Goal: Information Seeking & Learning: Learn about a topic

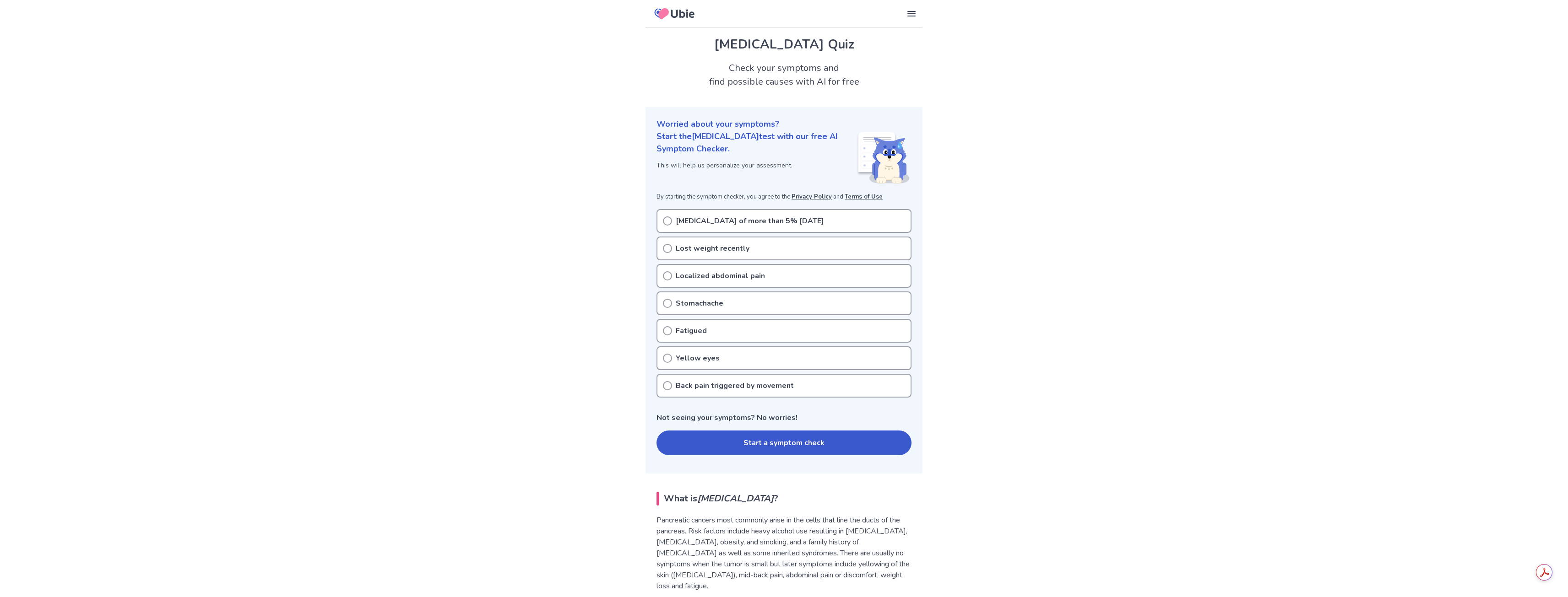
click at [670, 276] on icon at bounding box center [667, 276] width 9 height 9
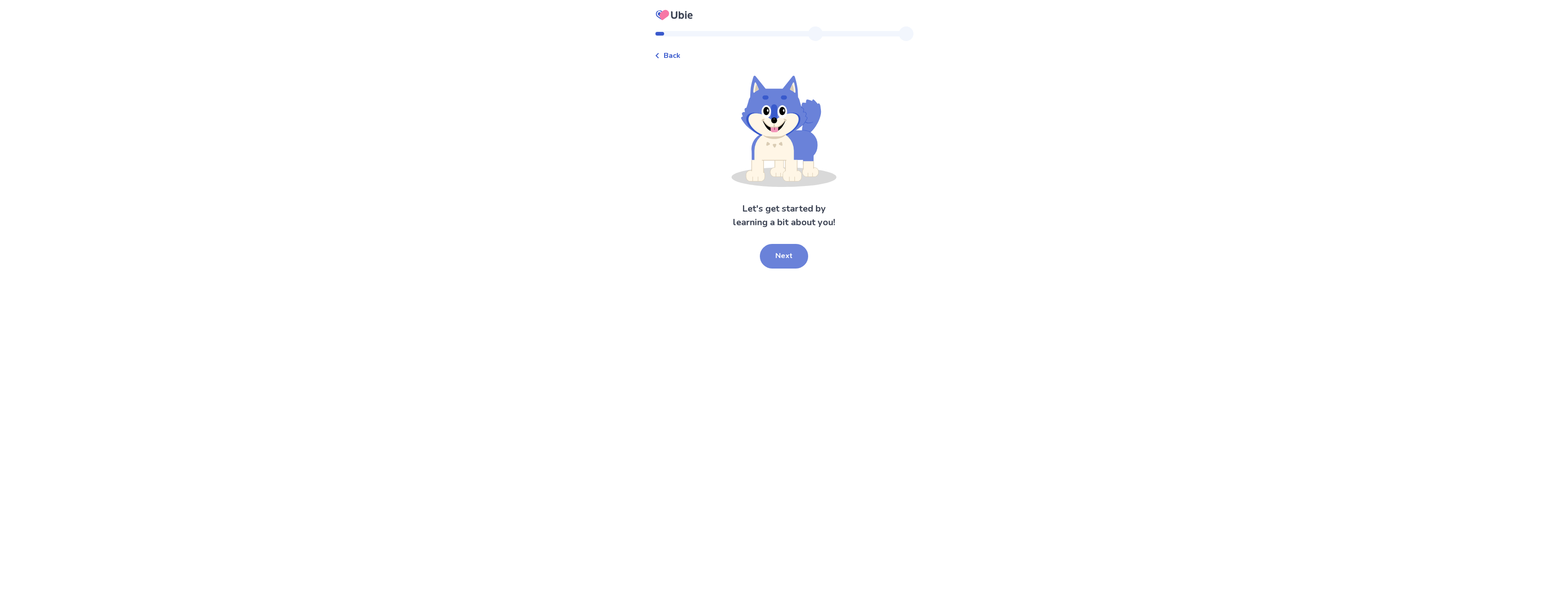
click at [781, 262] on button "Next" at bounding box center [784, 257] width 48 height 25
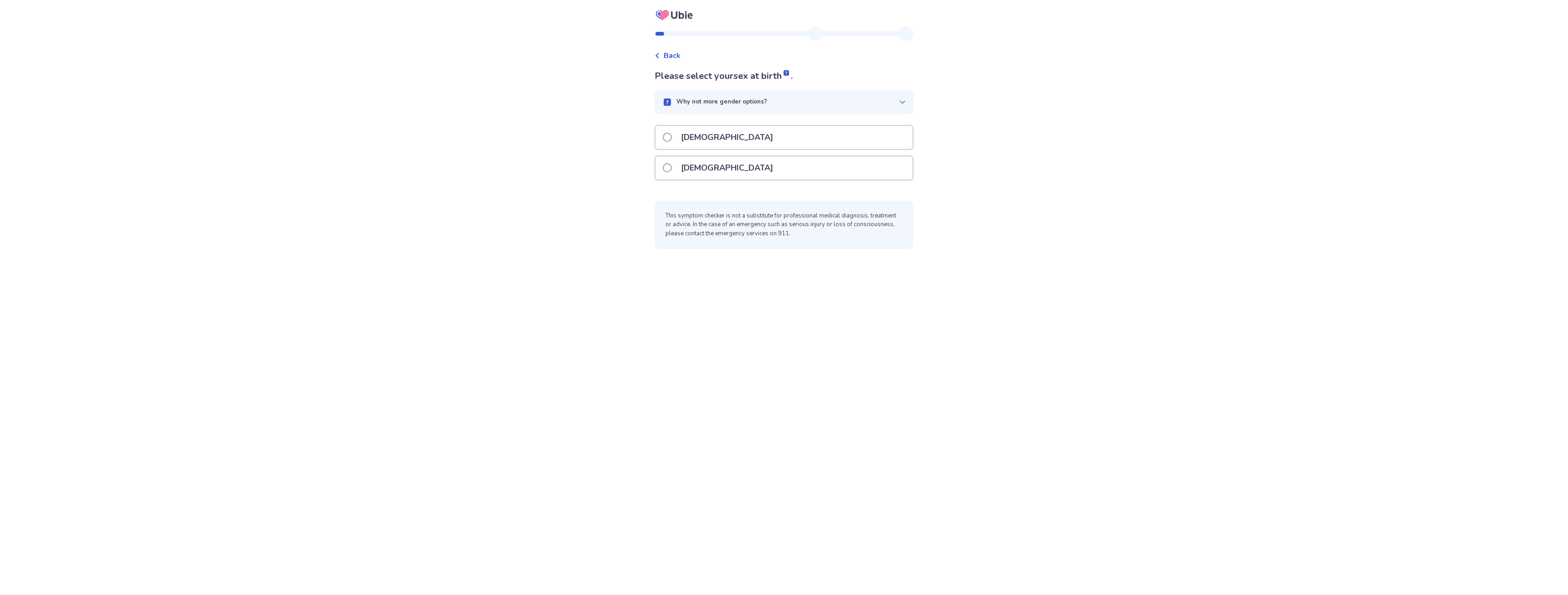
click at [671, 137] on span at bounding box center [667, 137] width 9 height 9
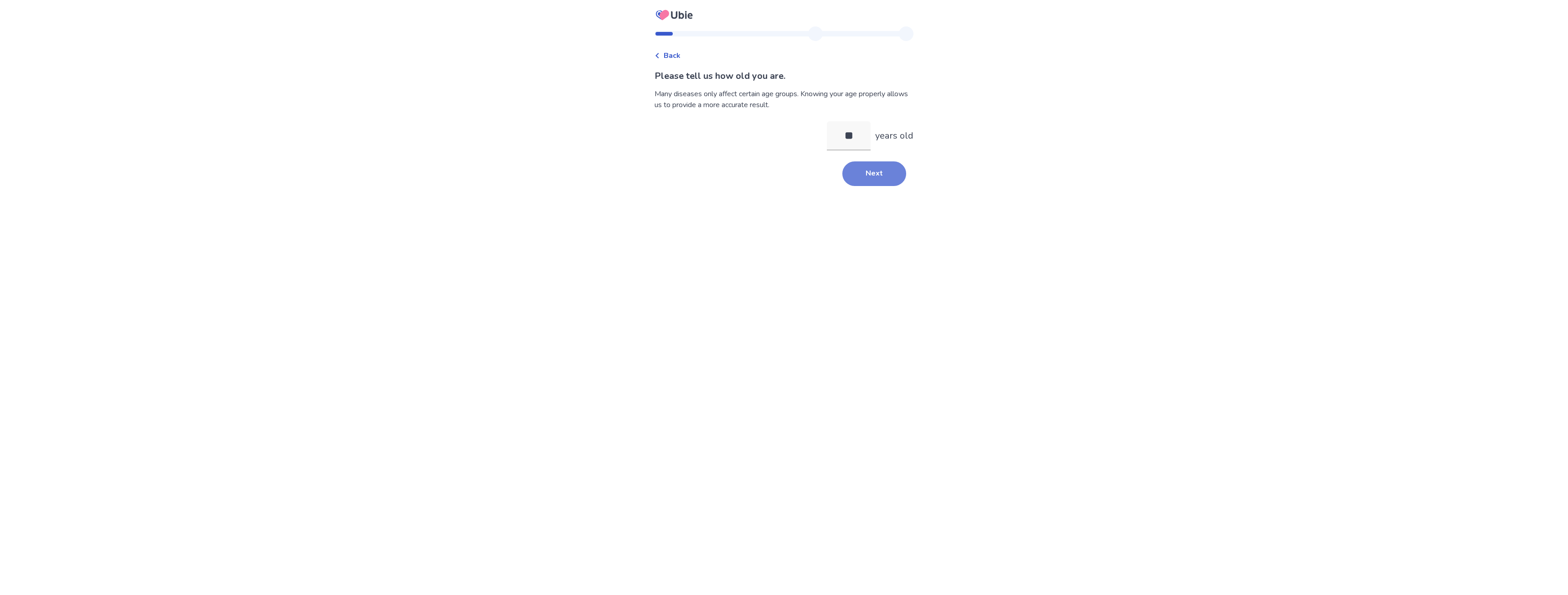
type input "**"
click at [885, 182] on button "Next" at bounding box center [873, 174] width 64 height 25
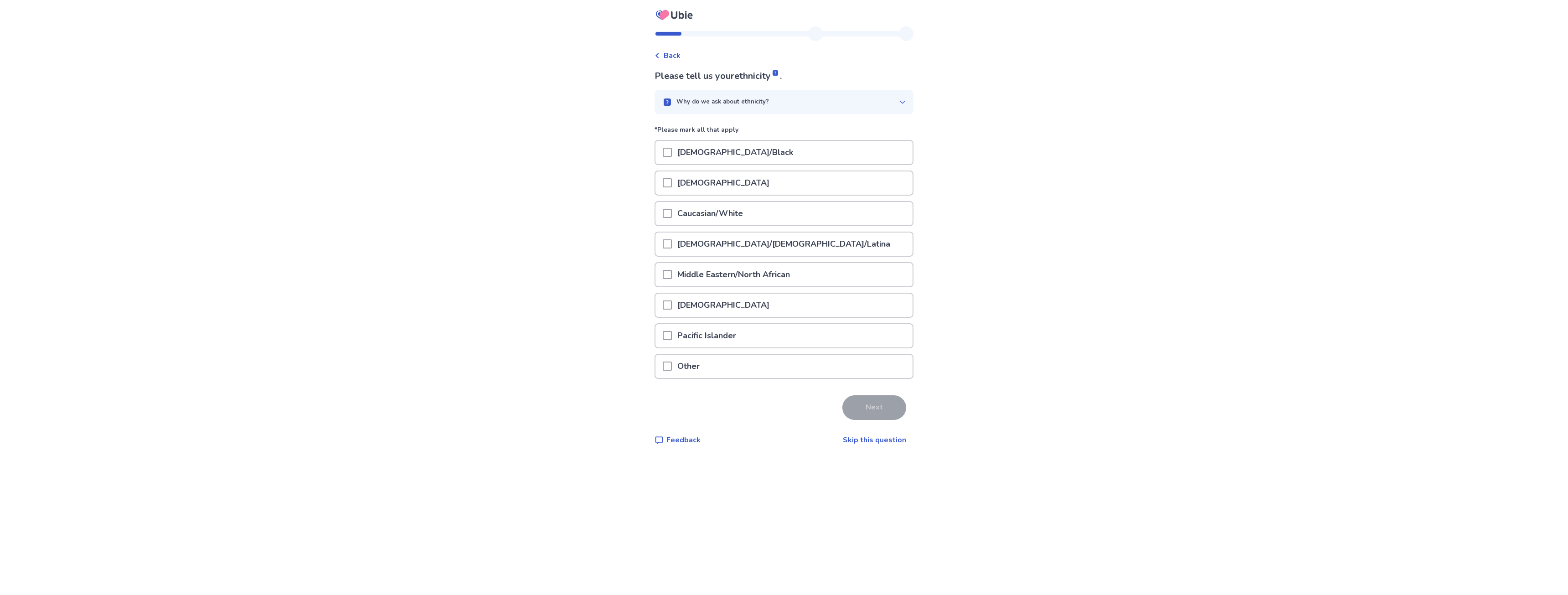
click at [667, 214] on div "Caucasian/White" at bounding box center [783, 214] width 257 height 23
click at [884, 405] on button "Next" at bounding box center [873, 408] width 64 height 25
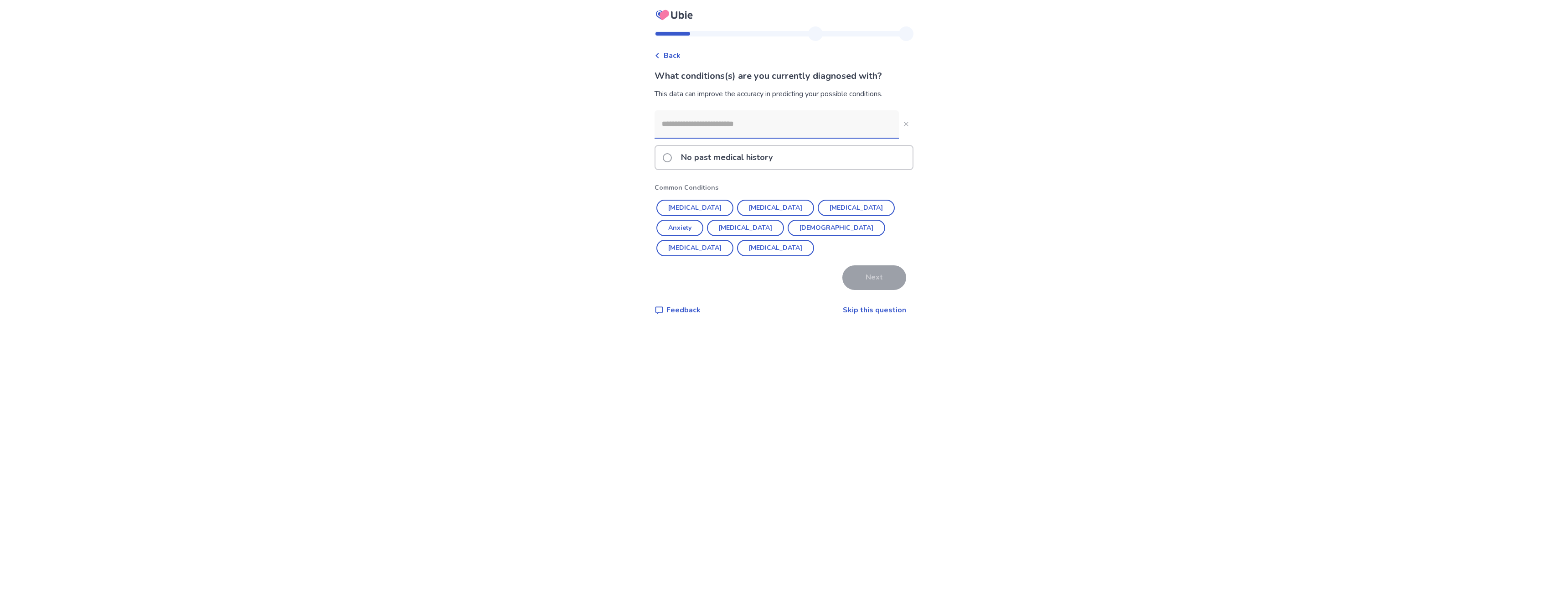
click at [784, 126] on input at bounding box center [776, 123] width 244 height 27
click at [704, 208] on button "Hypertension" at bounding box center [695, 208] width 77 height 17
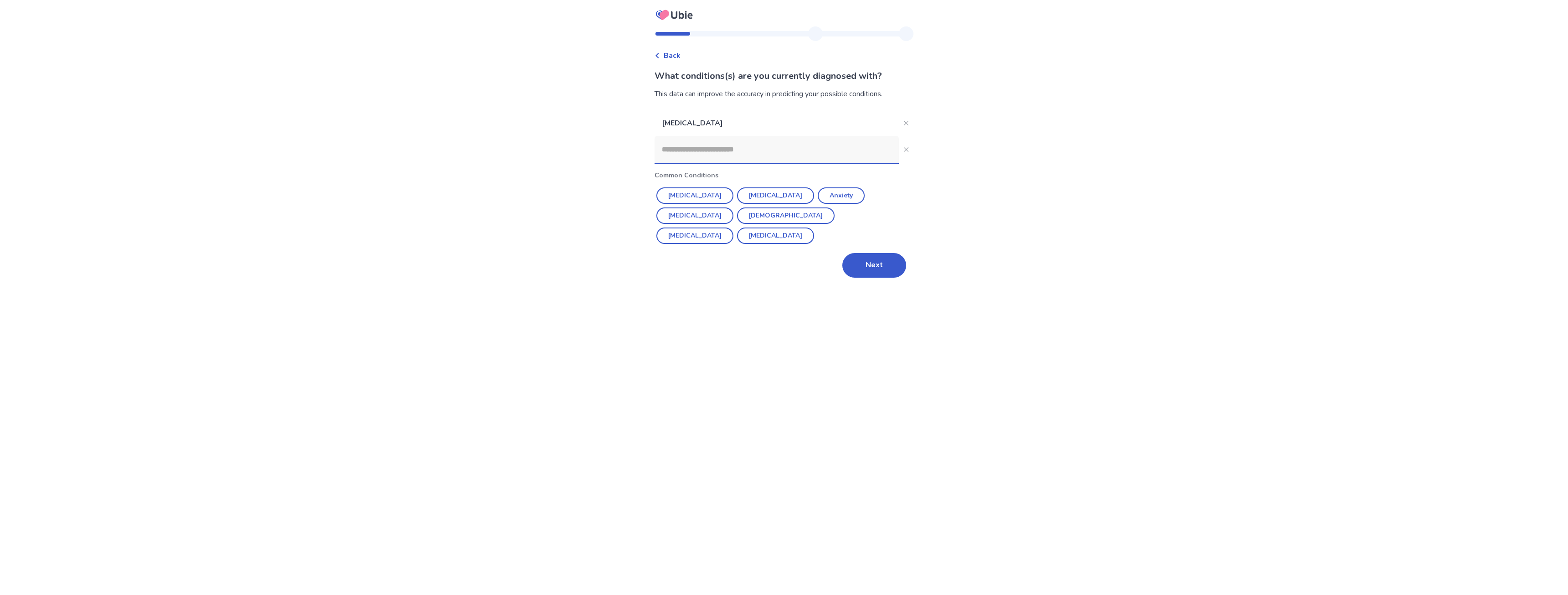
click at [742, 152] on input at bounding box center [776, 149] width 244 height 27
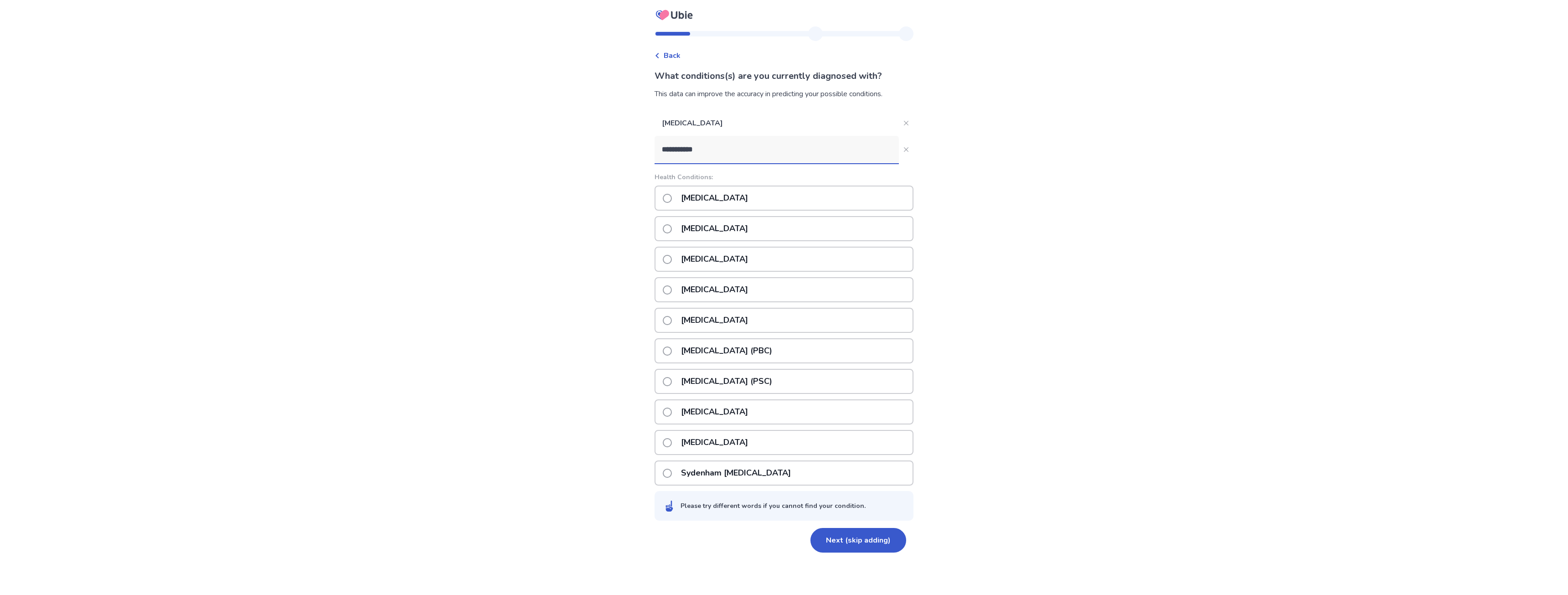
type input "**********"
click at [672, 198] on span at bounding box center [667, 198] width 9 height 9
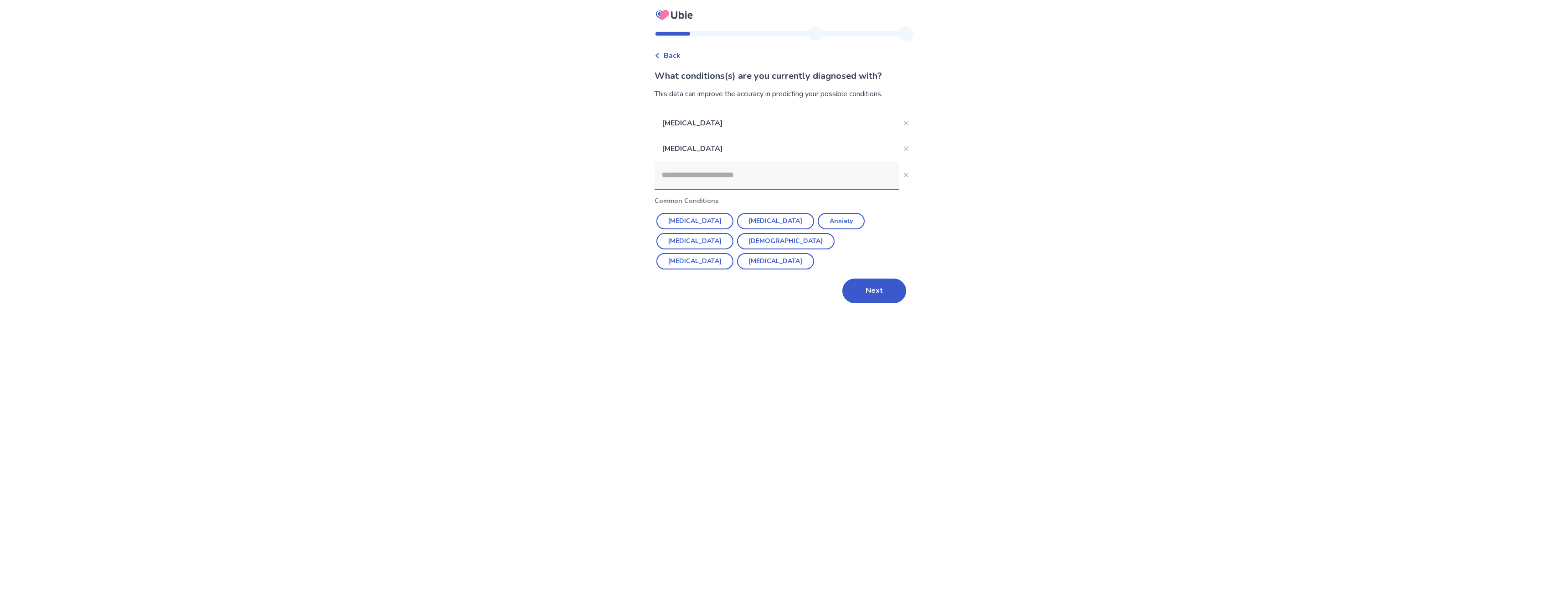
click at [806, 178] on input at bounding box center [776, 175] width 244 height 27
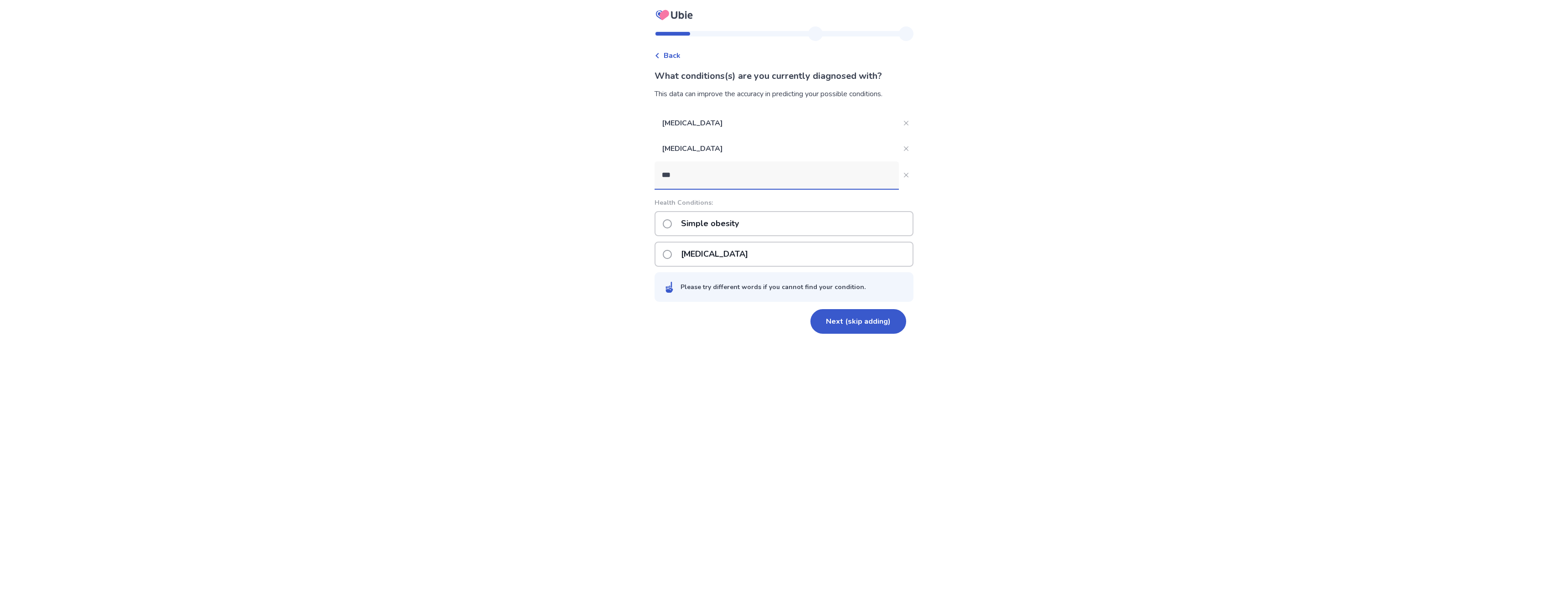
type input "***"
click at [672, 221] on span at bounding box center [667, 223] width 9 height 9
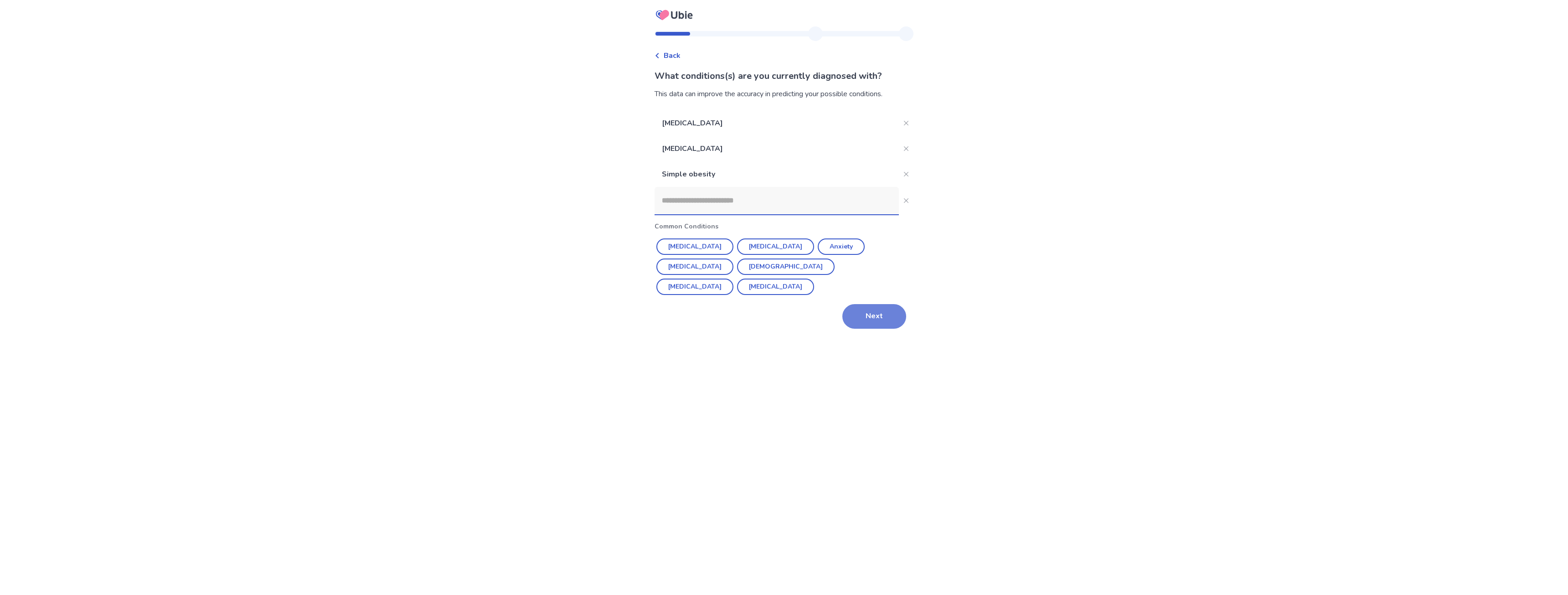
click at [884, 319] on button "Next" at bounding box center [873, 317] width 64 height 25
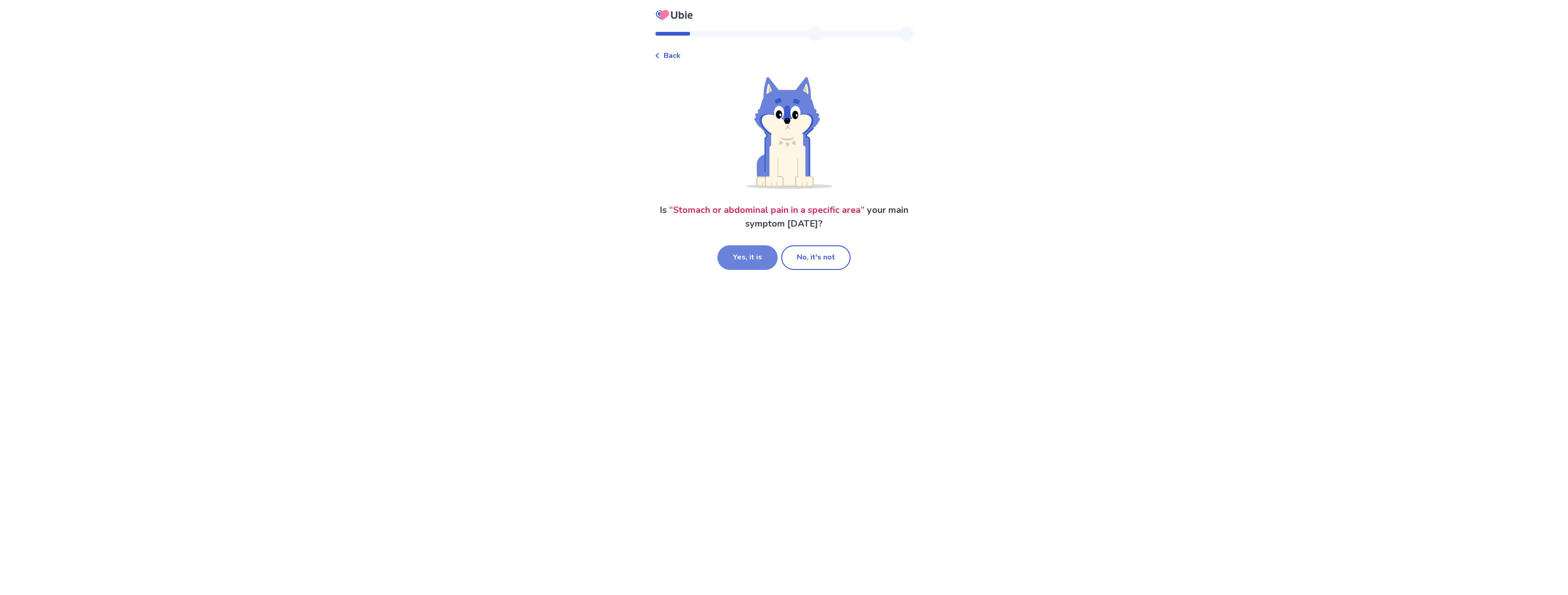
click at [752, 258] on button "Yes, it is" at bounding box center [747, 257] width 60 height 25
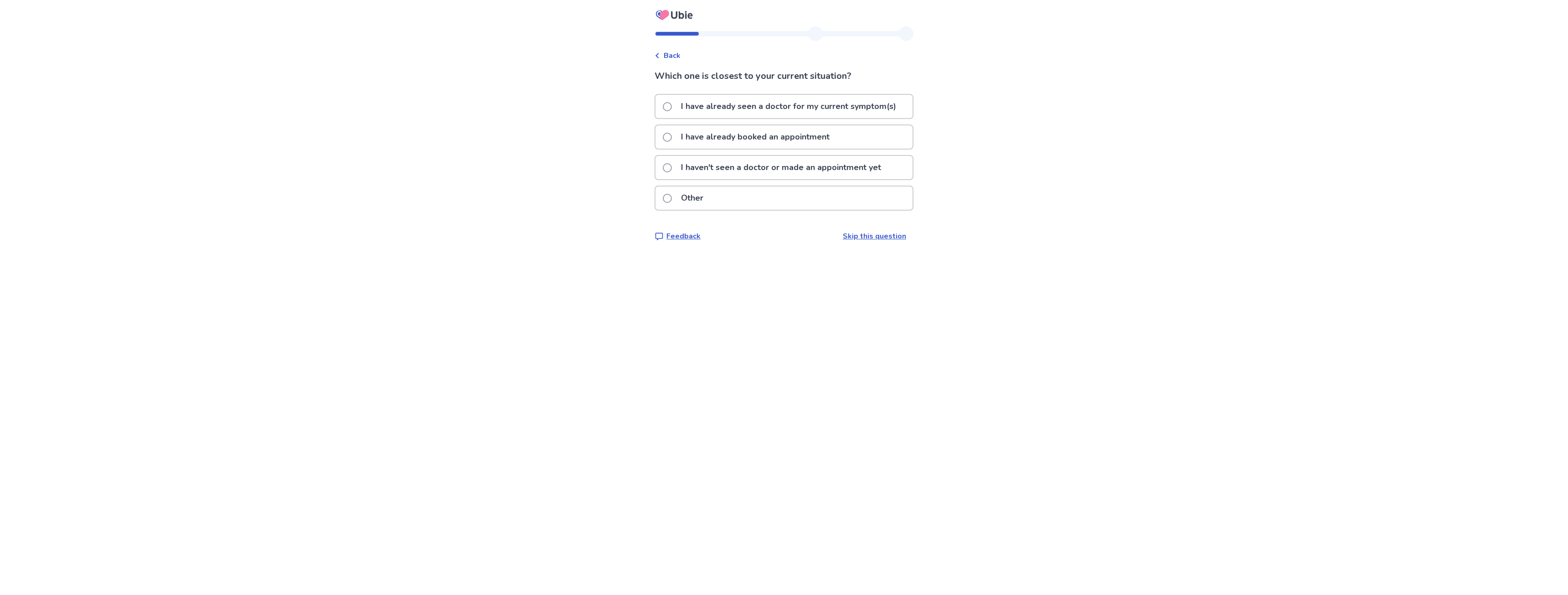
click at [677, 56] on span "Back" at bounding box center [672, 55] width 17 height 11
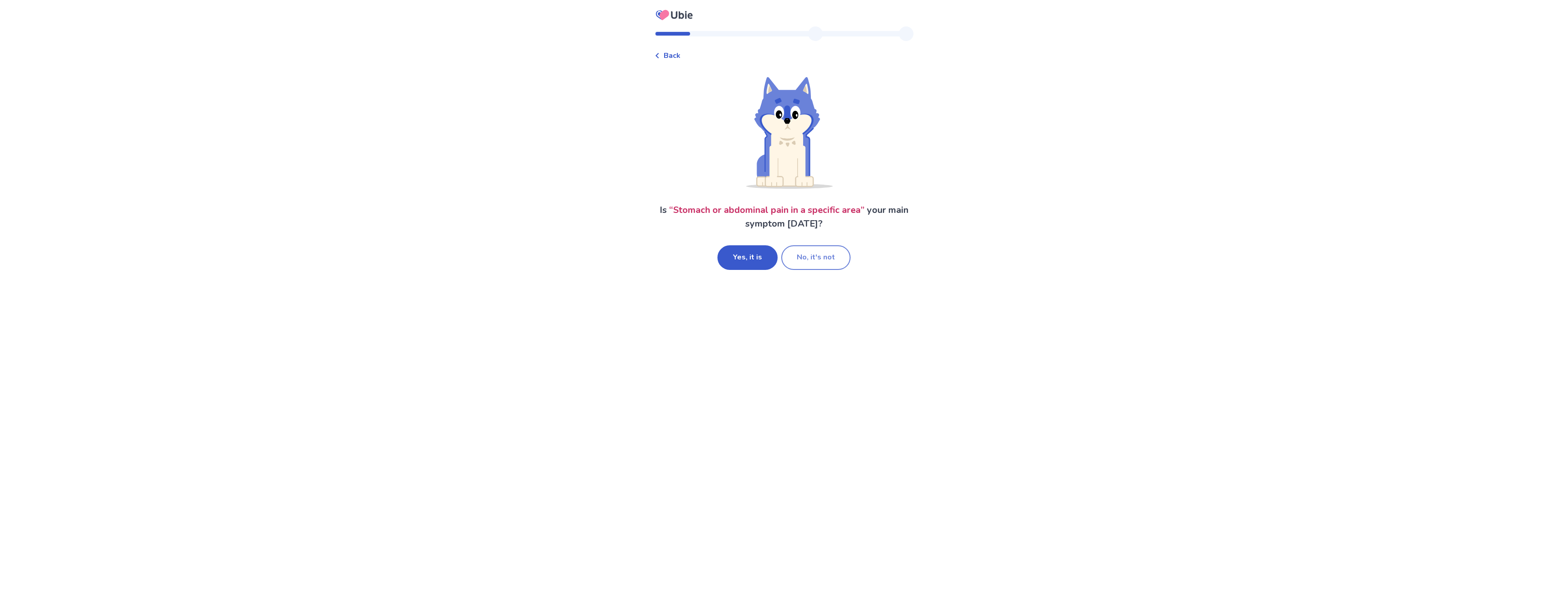
click at [809, 257] on button "No, it's not" at bounding box center [816, 257] width 69 height 25
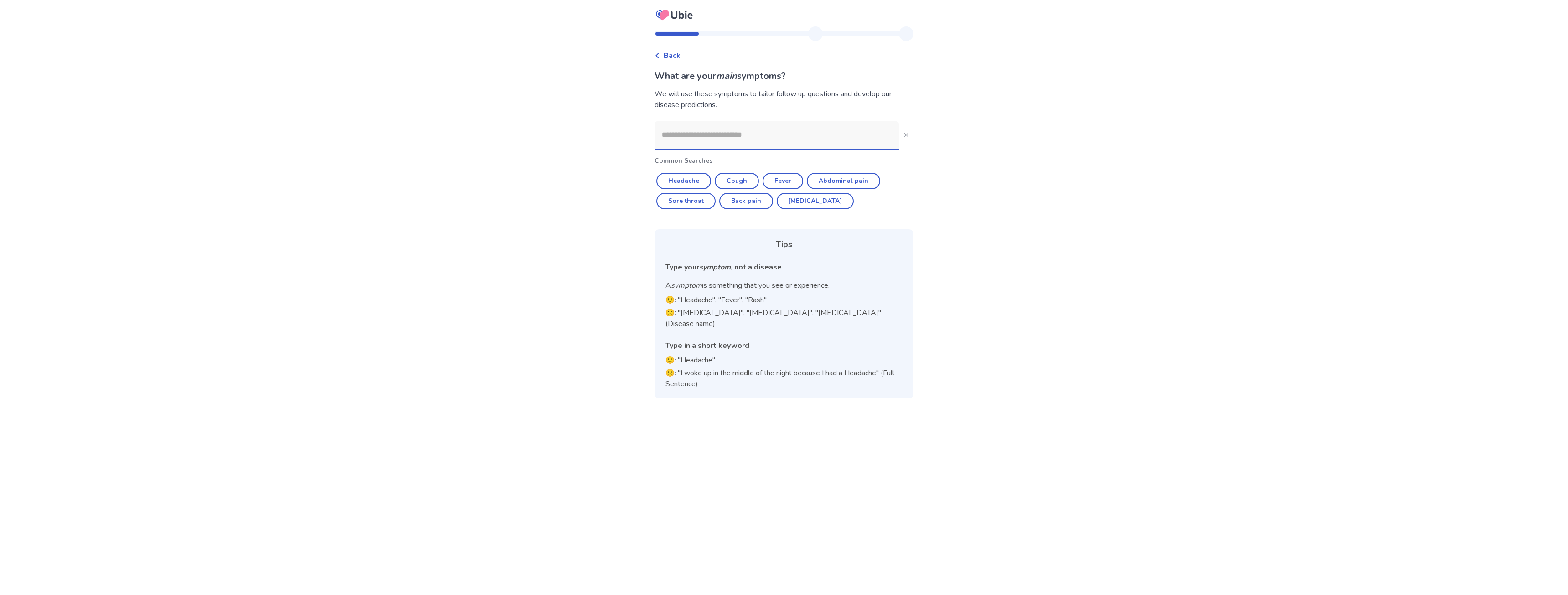
click at [678, 55] on span "Back" at bounding box center [672, 55] width 17 height 11
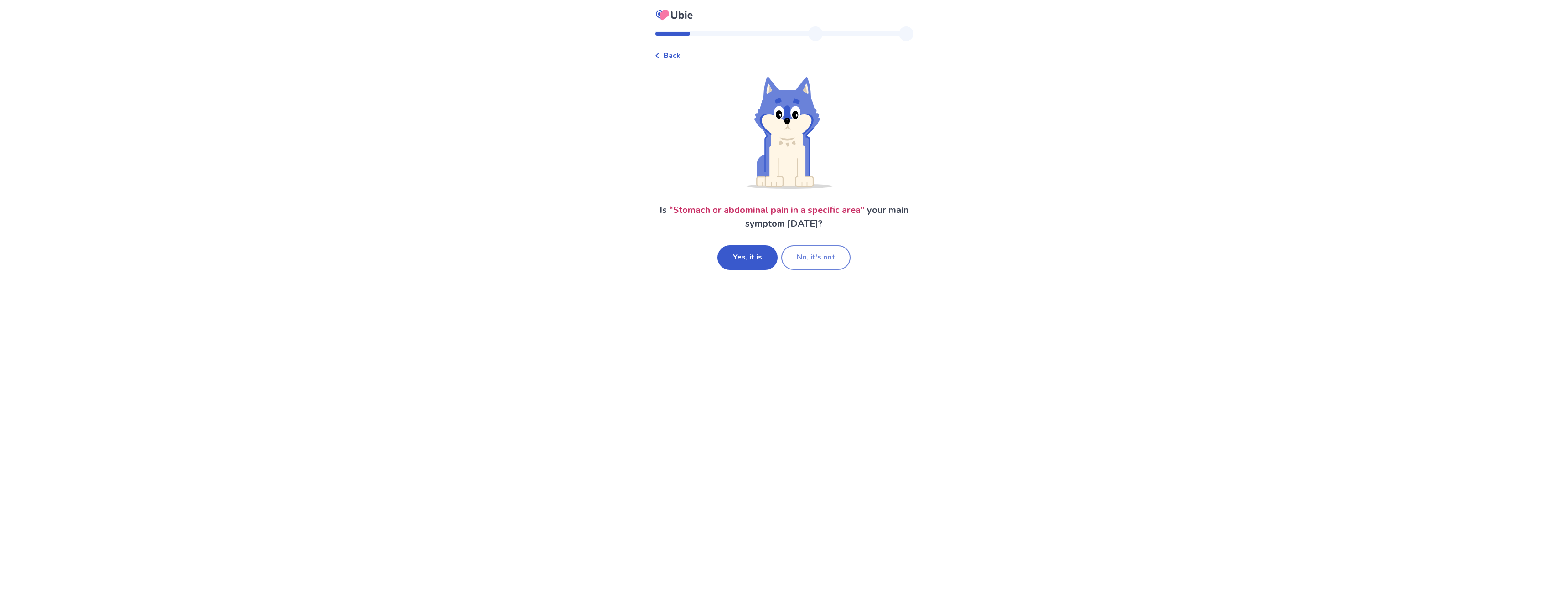
click at [806, 261] on button "No, it's not" at bounding box center [816, 257] width 69 height 25
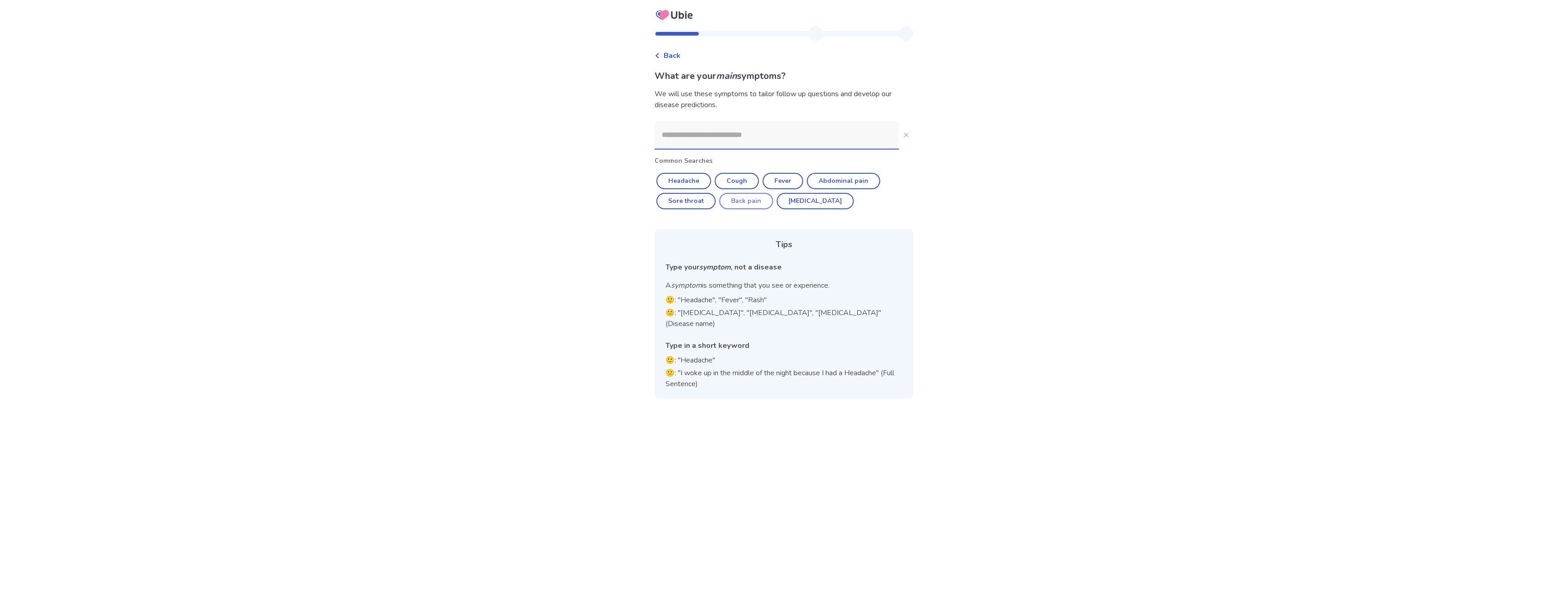
click at [748, 200] on button "Back pain" at bounding box center [746, 201] width 54 height 17
type input "*********"
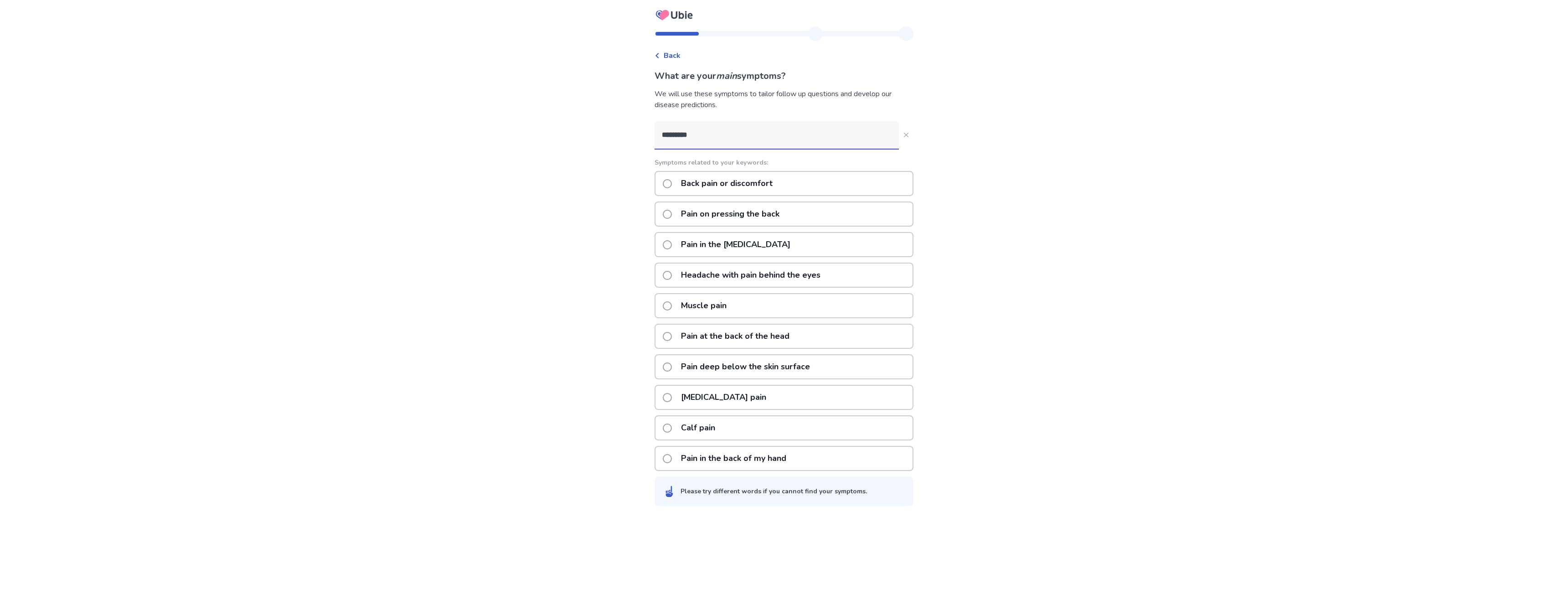
click at [671, 397] on span at bounding box center [667, 397] width 9 height 9
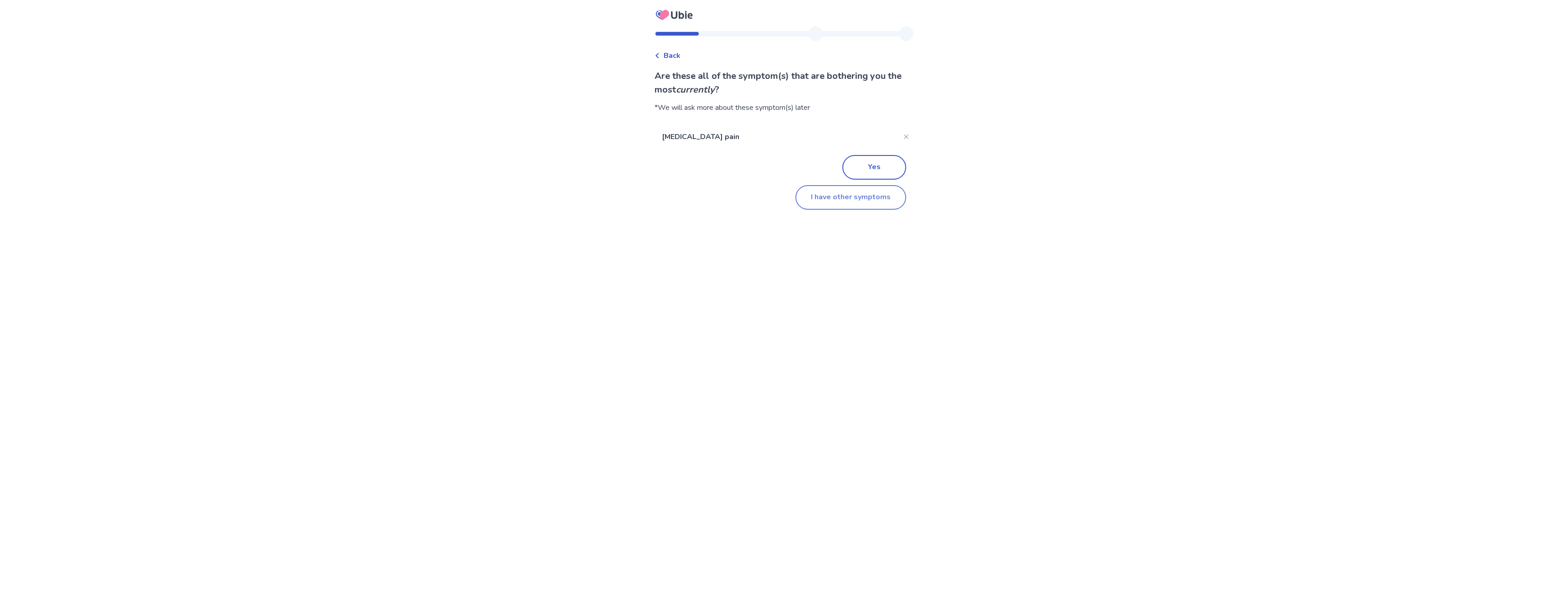
click at [871, 197] on button "I have other symptoms" at bounding box center [851, 198] width 111 height 25
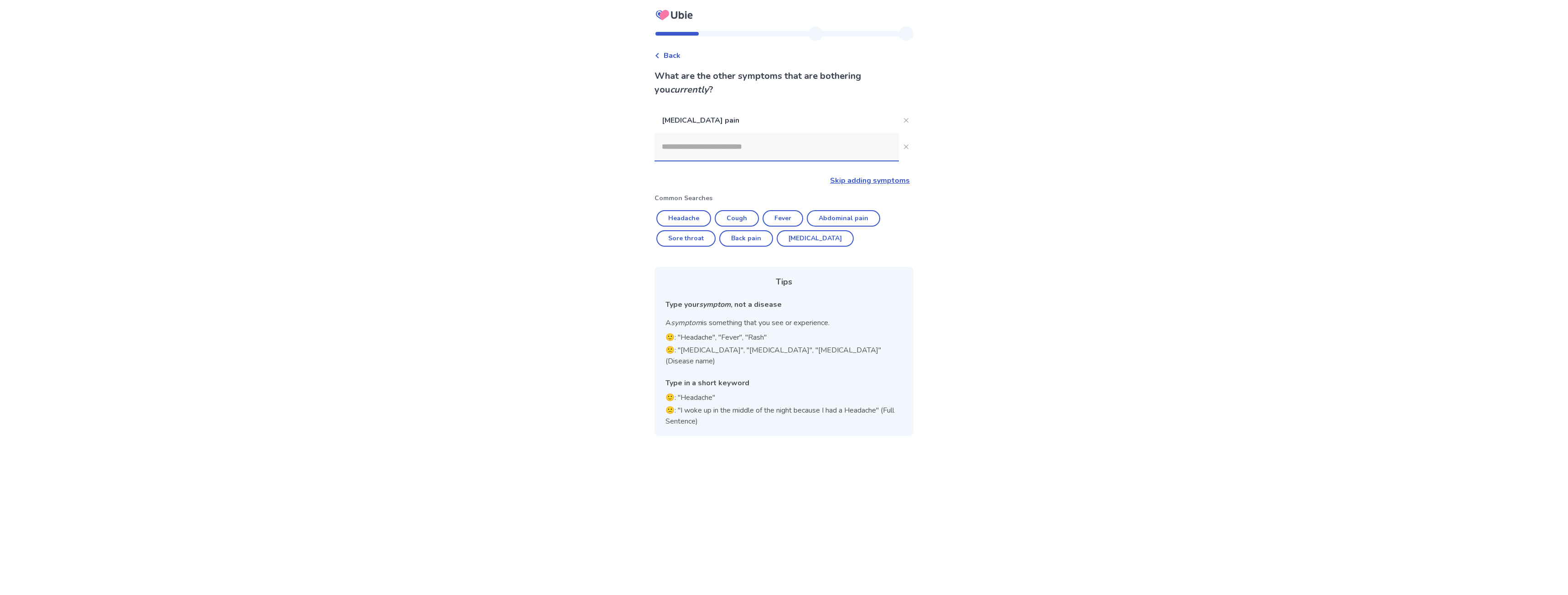
click at [772, 149] on input at bounding box center [776, 146] width 244 height 27
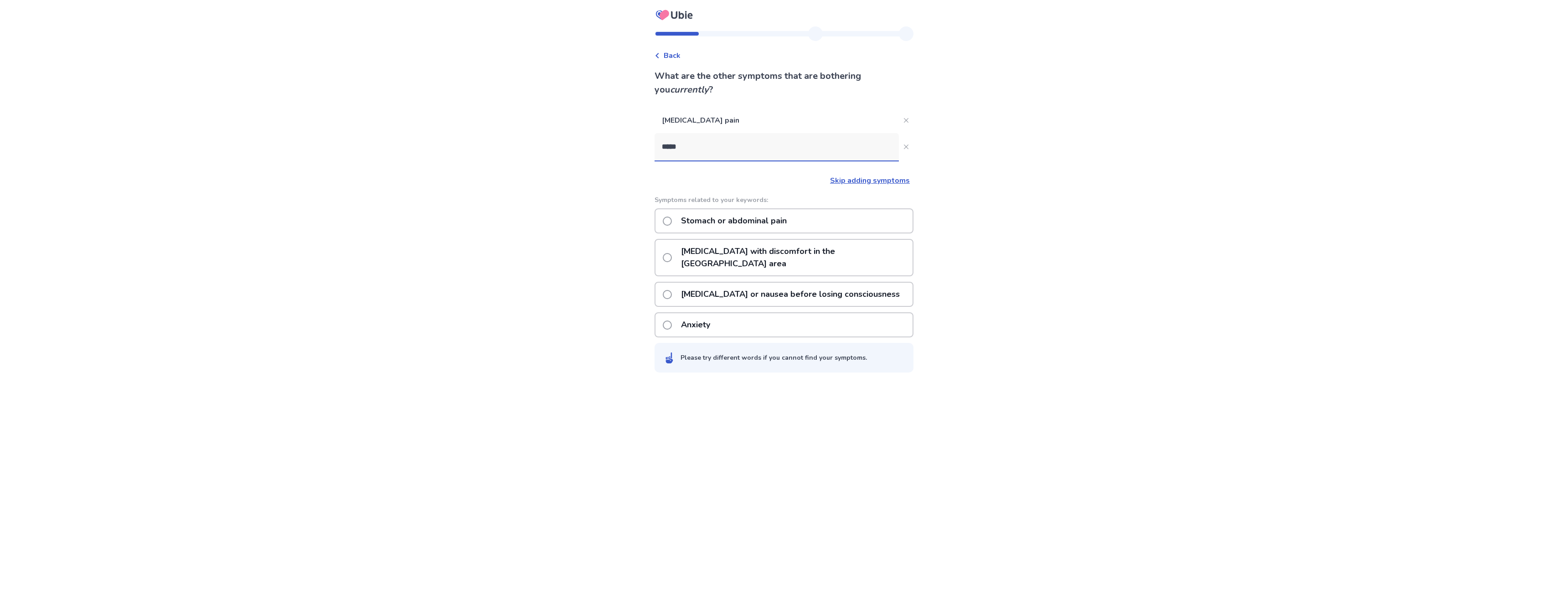
type input "*****"
click at [672, 253] on span at bounding box center [667, 257] width 9 height 9
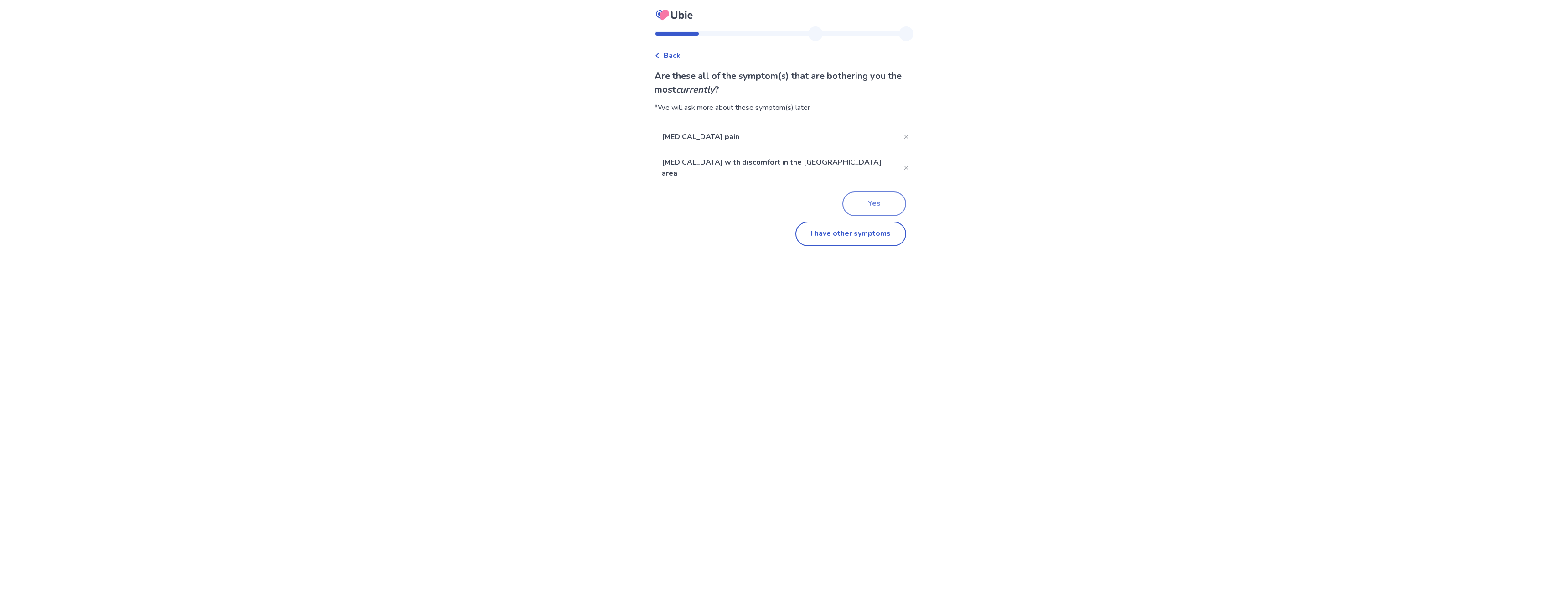
click at [880, 194] on button "Yes" at bounding box center [873, 204] width 64 height 25
click at [672, 152] on span at bounding box center [667, 156] width 9 height 9
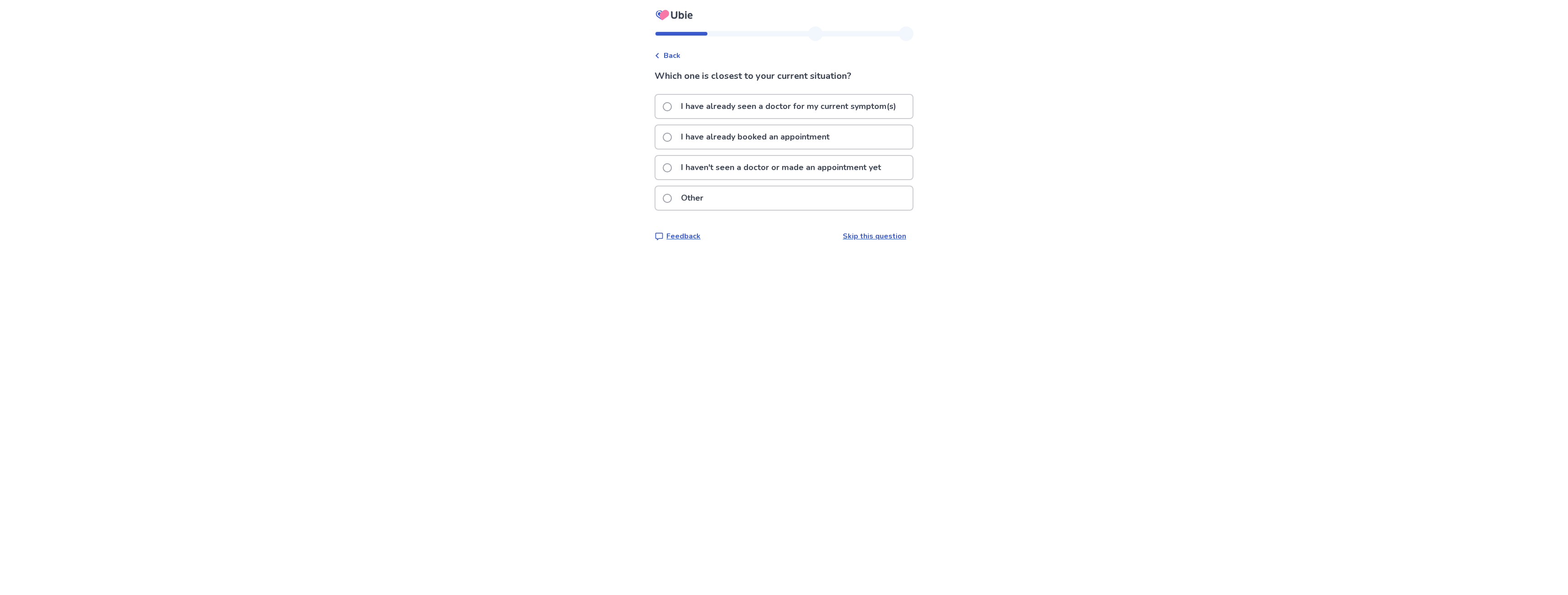
click at [672, 106] on span at bounding box center [667, 106] width 9 height 9
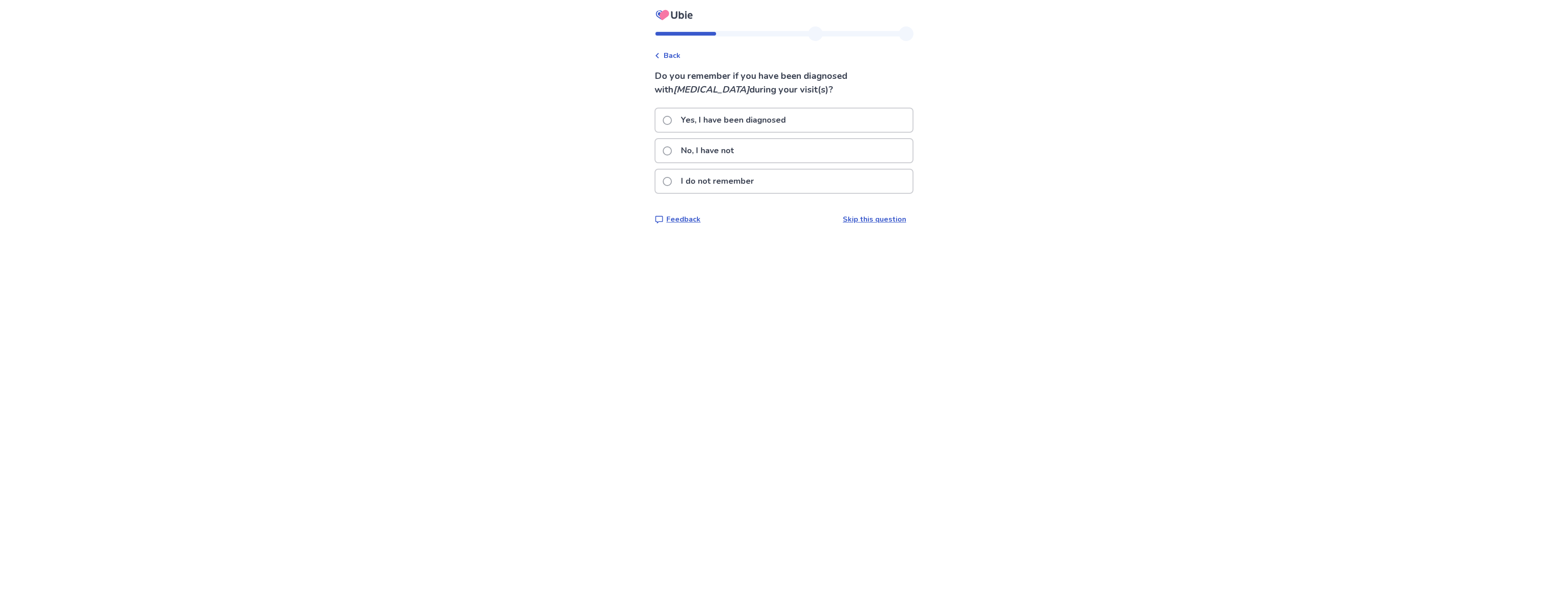
click at [672, 152] on span at bounding box center [667, 151] width 9 height 9
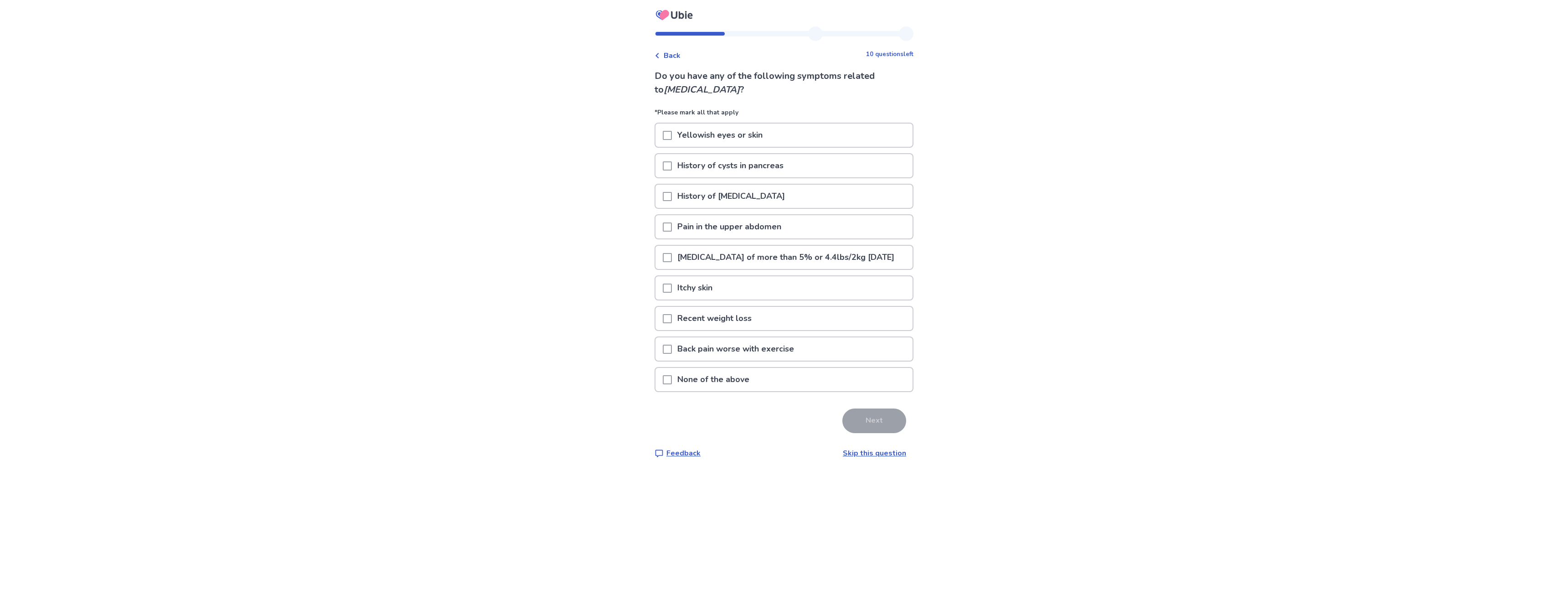
click at [672, 229] on span at bounding box center [667, 227] width 9 height 9
click at [871, 434] on button "Next" at bounding box center [873, 421] width 64 height 25
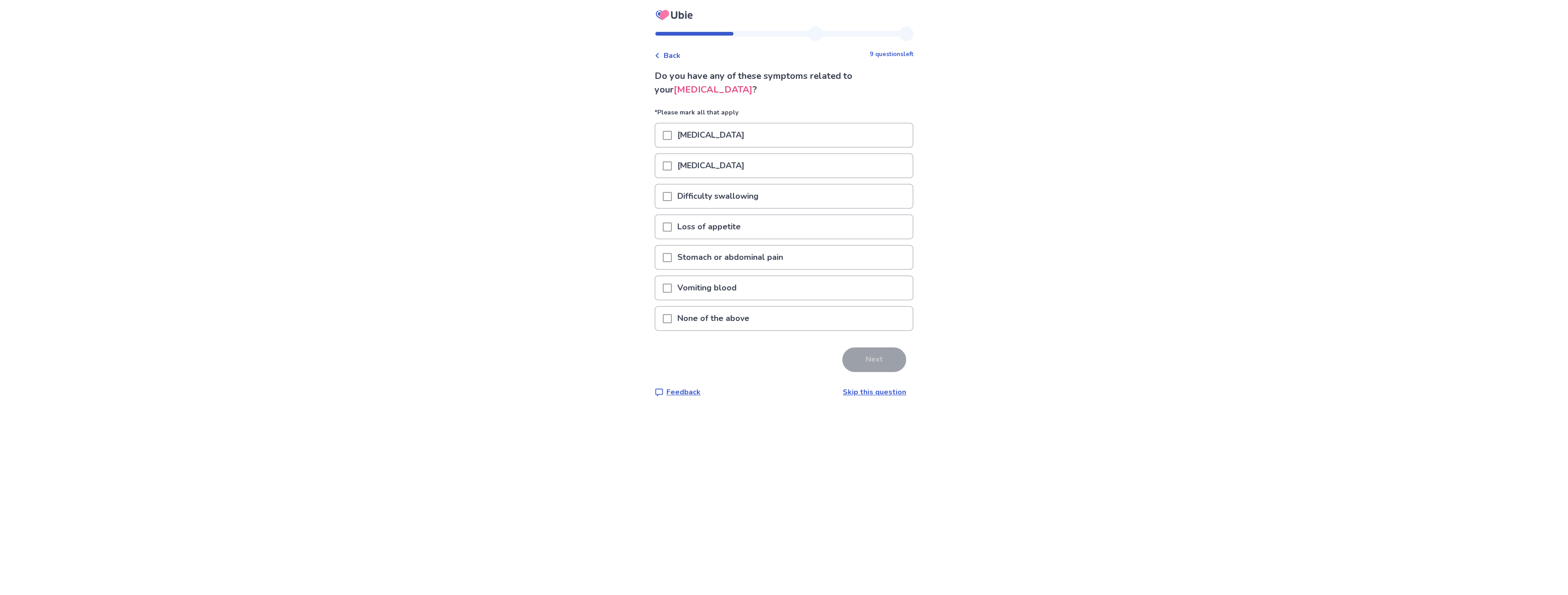
click at [672, 259] on span at bounding box center [667, 257] width 9 height 9
click at [874, 356] on button "Next" at bounding box center [873, 360] width 64 height 25
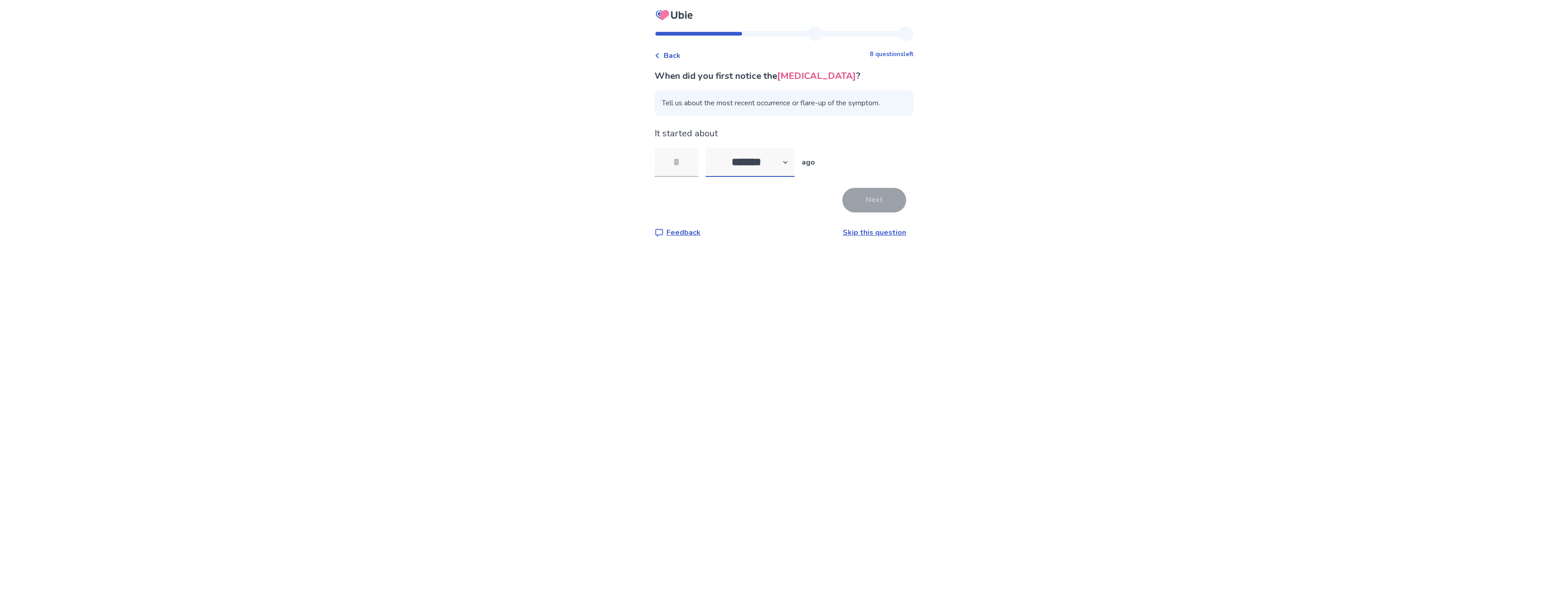
click at [786, 166] on select "******* ****** ******* ******** *******" at bounding box center [749, 162] width 88 height 29
select select "*"
click at [711, 148] on select "******* ****** ******* ******** *******" at bounding box center [749, 162] width 88 height 29
click at [692, 163] on input "tel" at bounding box center [676, 162] width 44 height 29
type input "*"
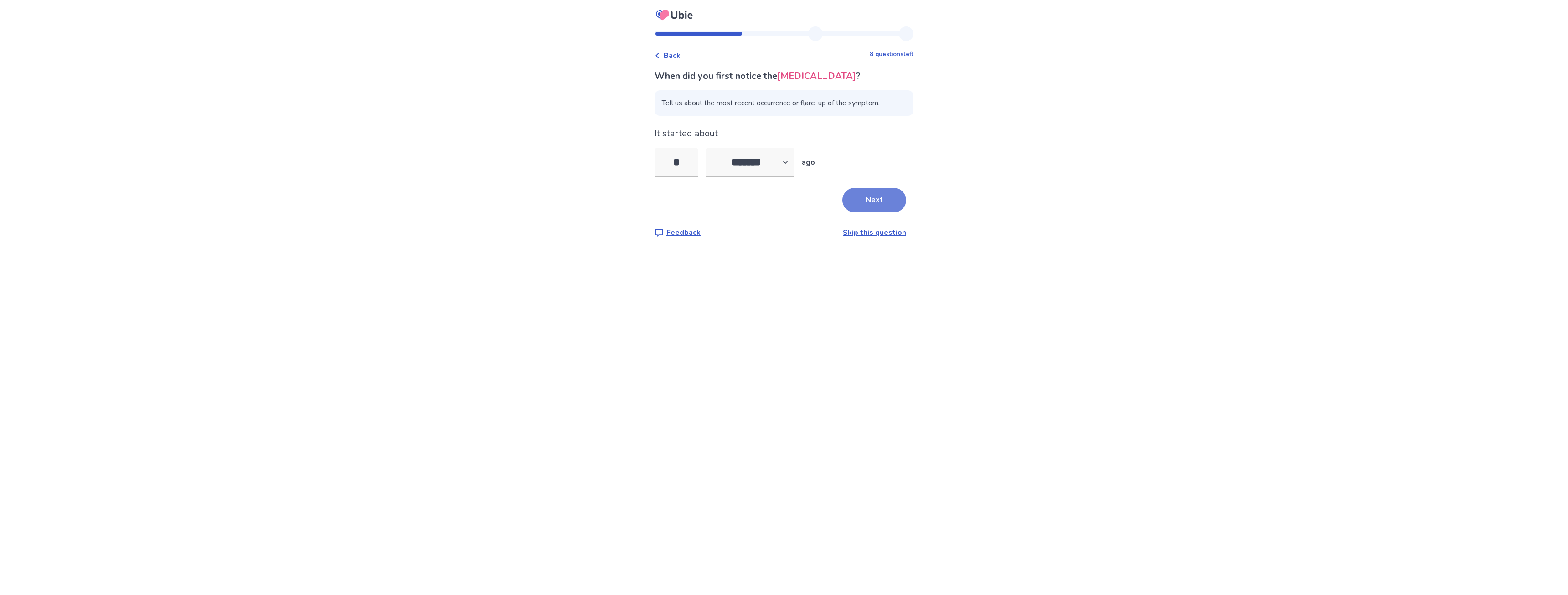
click at [872, 198] on button "Next" at bounding box center [873, 200] width 64 height 25
click at [795, 190] on select "******* ****** ******* ******** *******" at bounding box center [749, 178] width 88 height 29
select select "*"
click at [711, 178] on select "******* ****** ******* ******** *******" at bounding box center [749, 178] width 88 height 29
click at [688, 194] on input "*" at bounding box center [676, 178] width 44 height 29
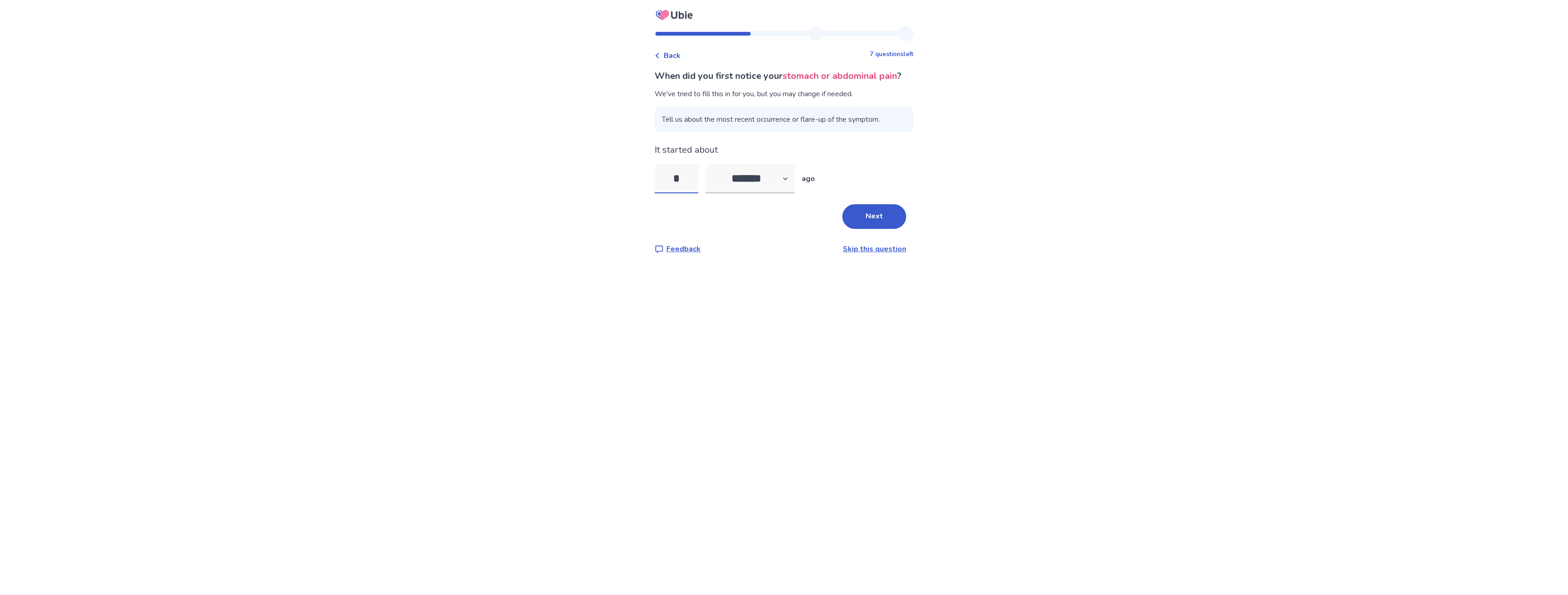
drag, startPoint x: 686, startPoint y: 194, endPoint x: 677, endPoint y: 194, distance: 9.0
click at [677, 194] on input "*" at bounding box center [676, 178] width 44 height 29
type input "*"
click at [862, 224] on button "Next" at bounding box center [873, 217] width 64 height 25
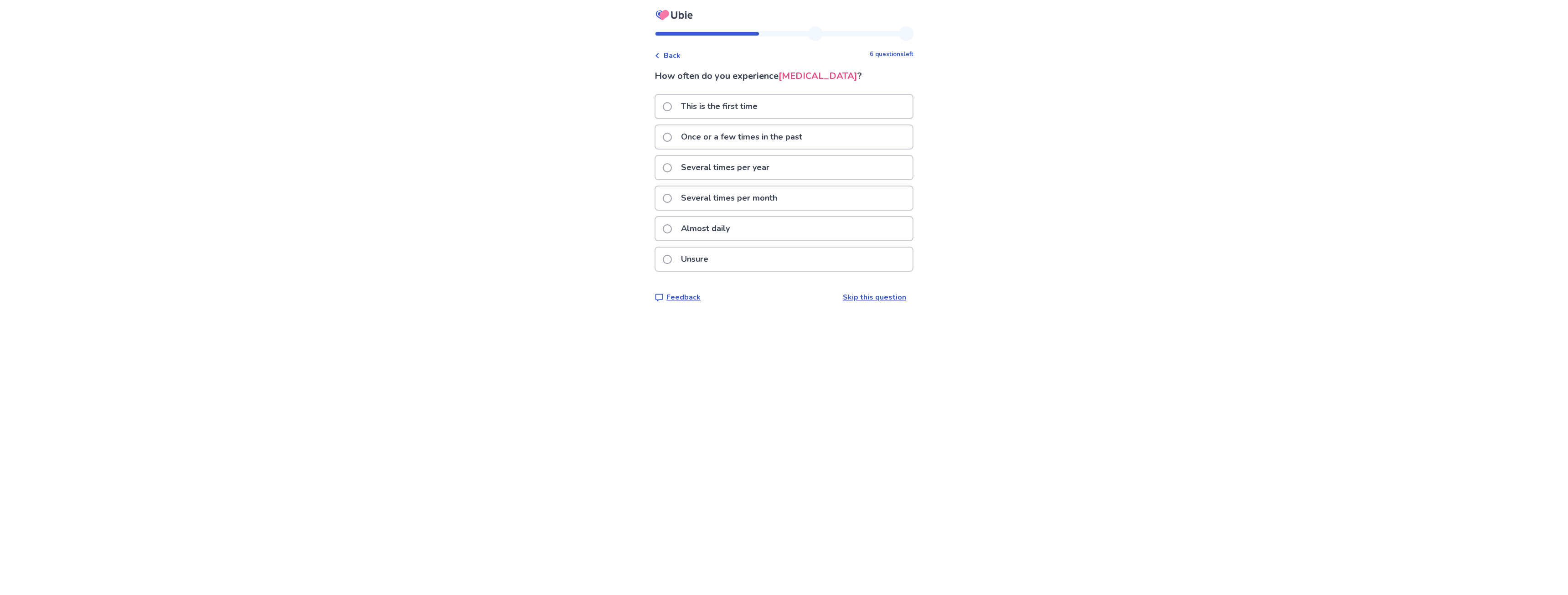
click at [672, 199] on span at bounding box center [667, 198] width 9 height 9
click at [672, 141] on span at bounding box center [667, 137] width 9 height 9
click at [672, 196] on span at bounding box center [667, 198] width 9 height 9
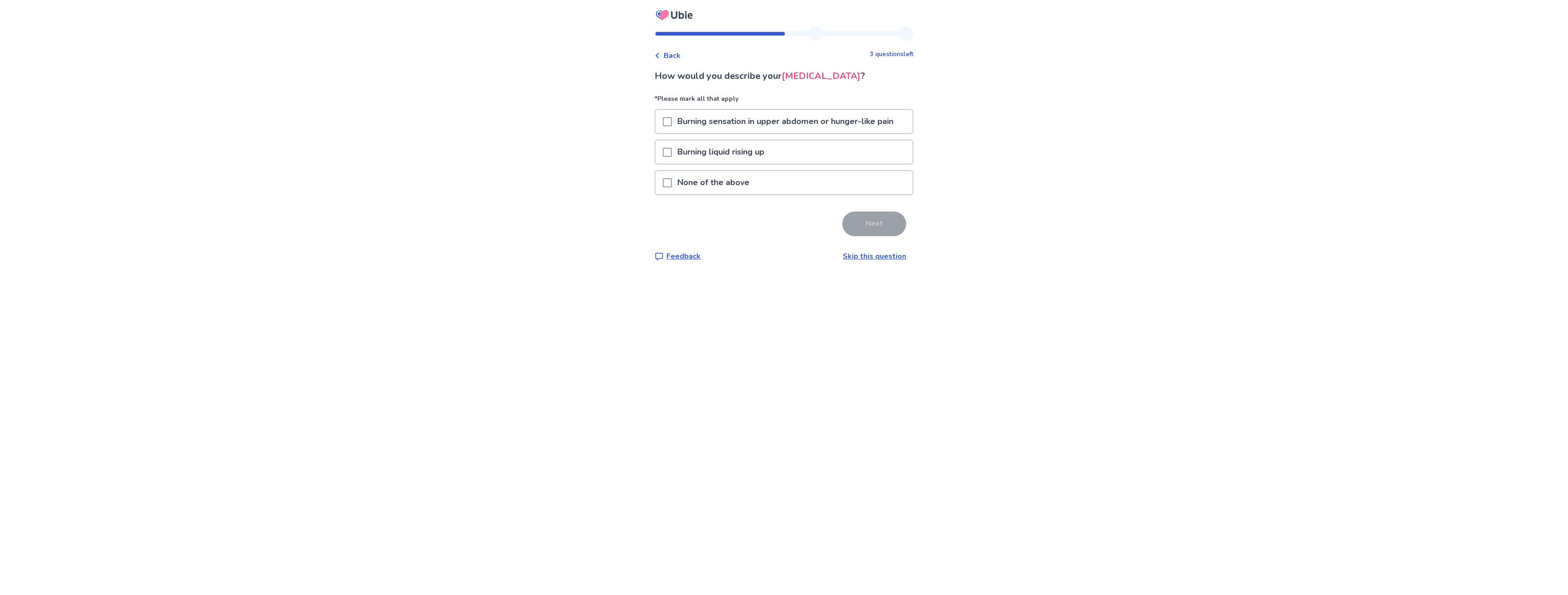
click at [672, 184] on span at bounding box center [667, 182] width 9 height 9
click at [892, 220] on button "Next" at bounding box center [873, 224] width 64 height 25
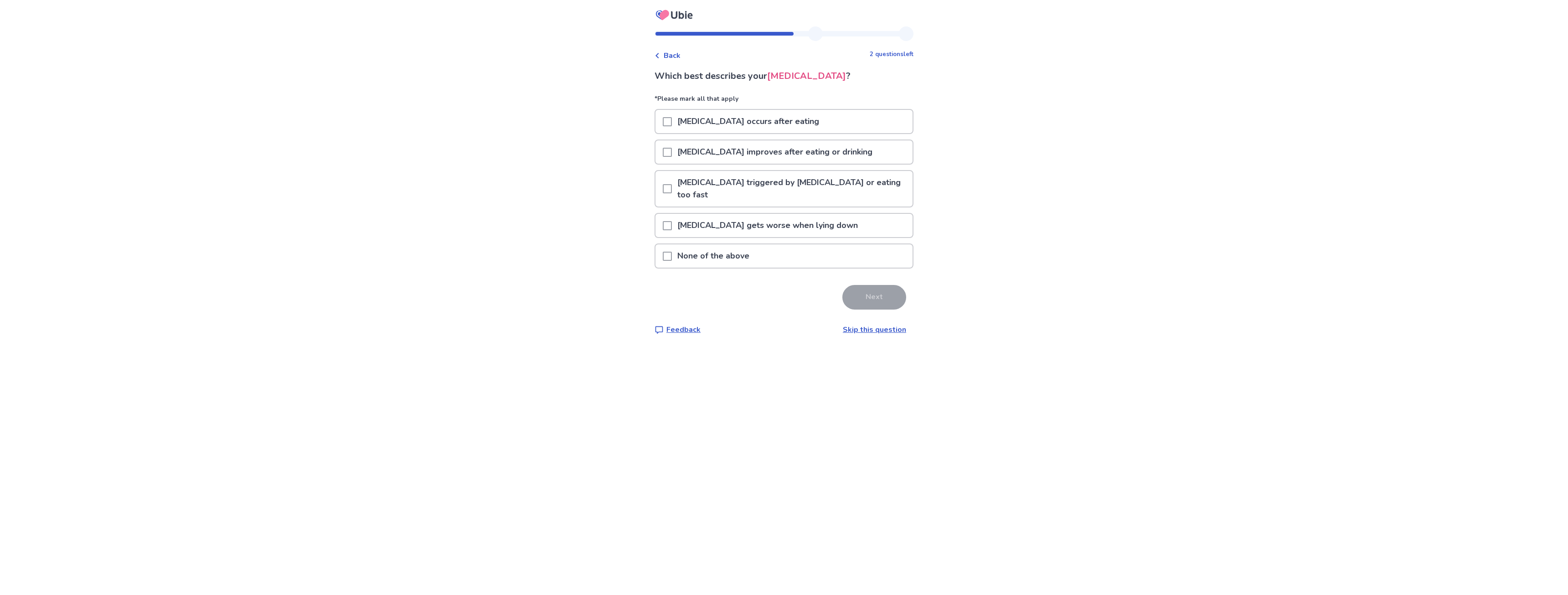
click at [672, 124] on span at bounding box center [667, 122] width 9 height 9
click at [882, 286] on button "Next" at bounding box center [873, 297] width 64 height 25
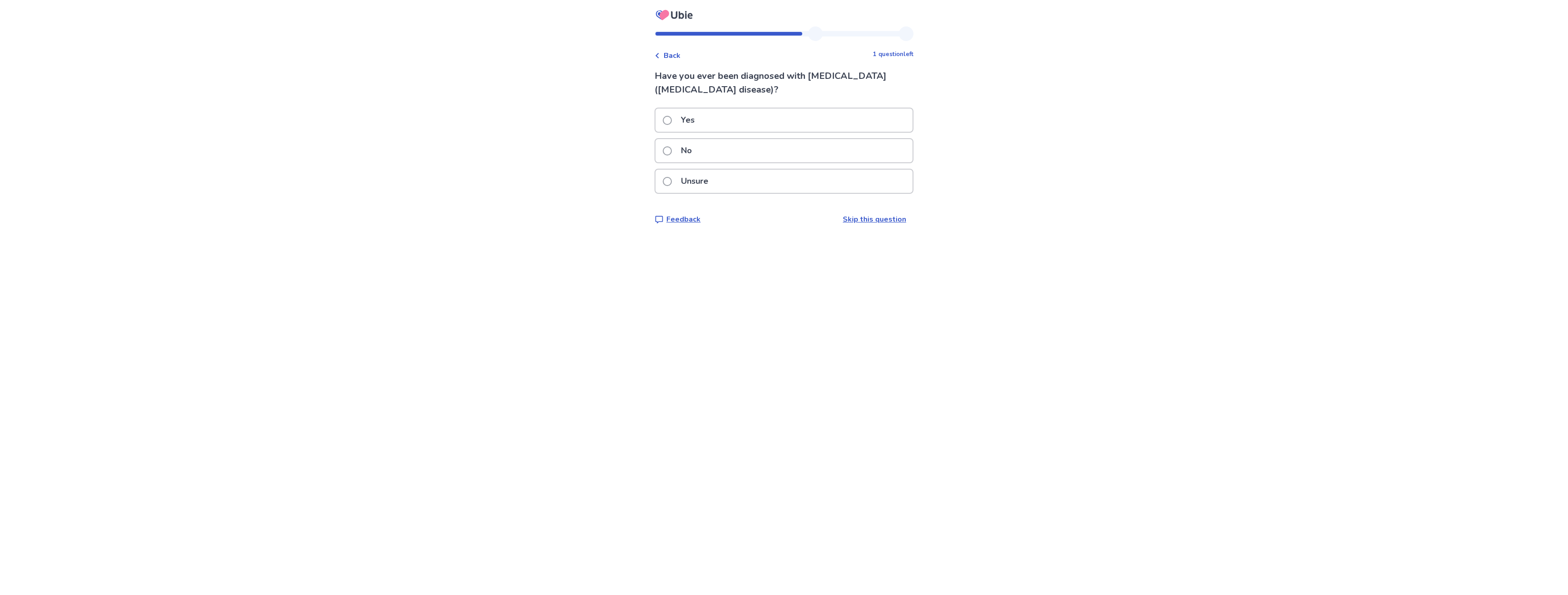
click at [668, 150] on span at bounding box center [667, 151] width 9 height 9
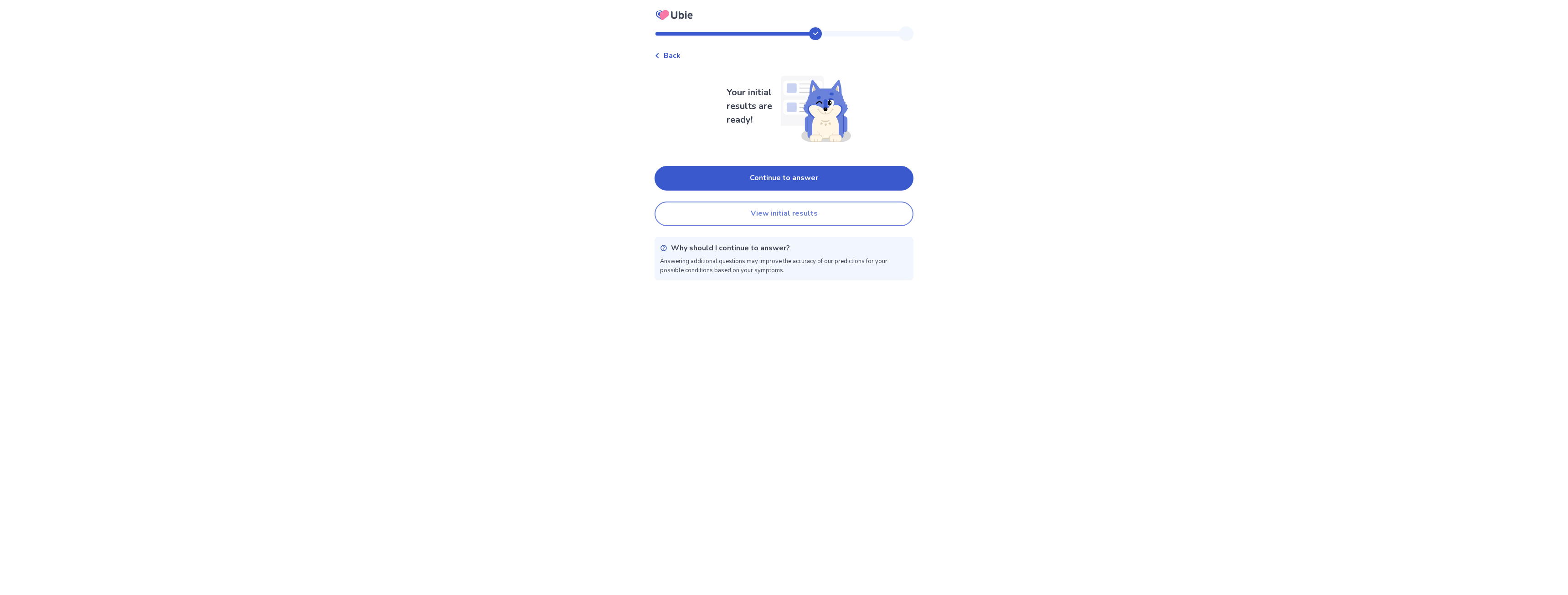
click at [822, 206] on button "View initial results" at bounding box center [783, 214] width 259 height 25
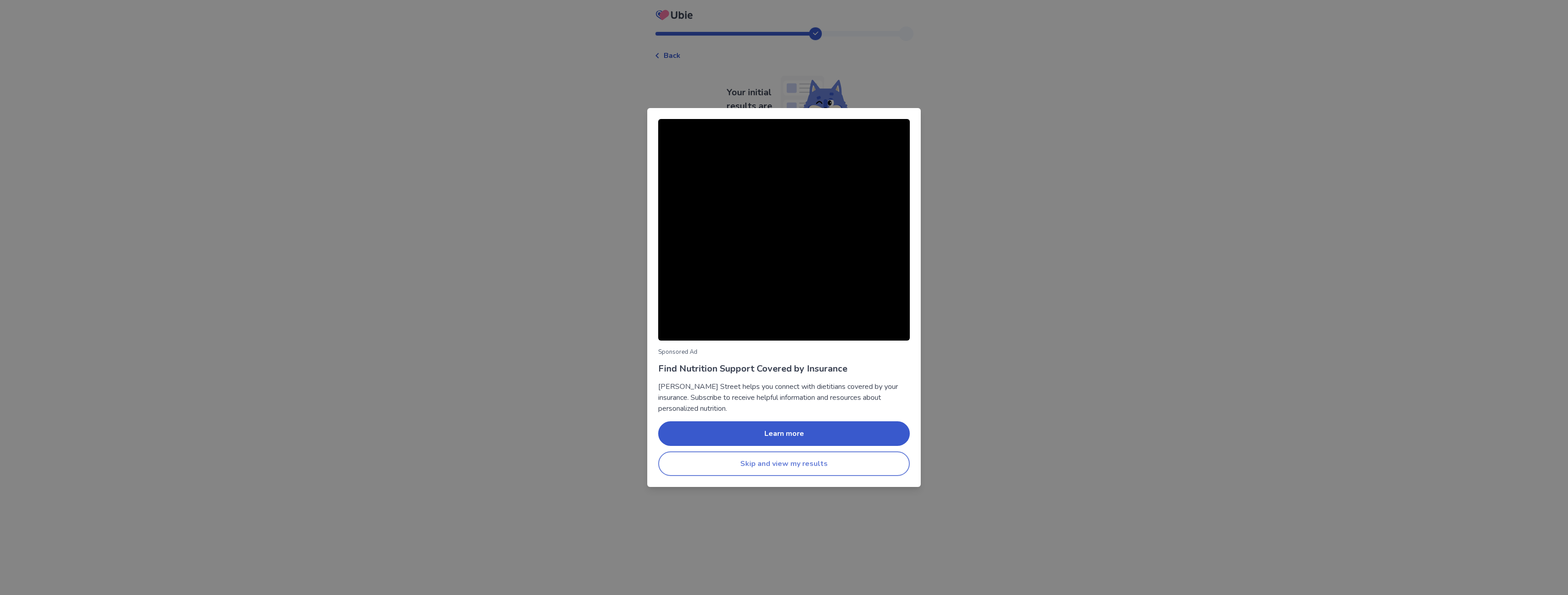
click at [820, 463] on button "Skip and view my results" at bounding box center [784, 464] width 251 height 25
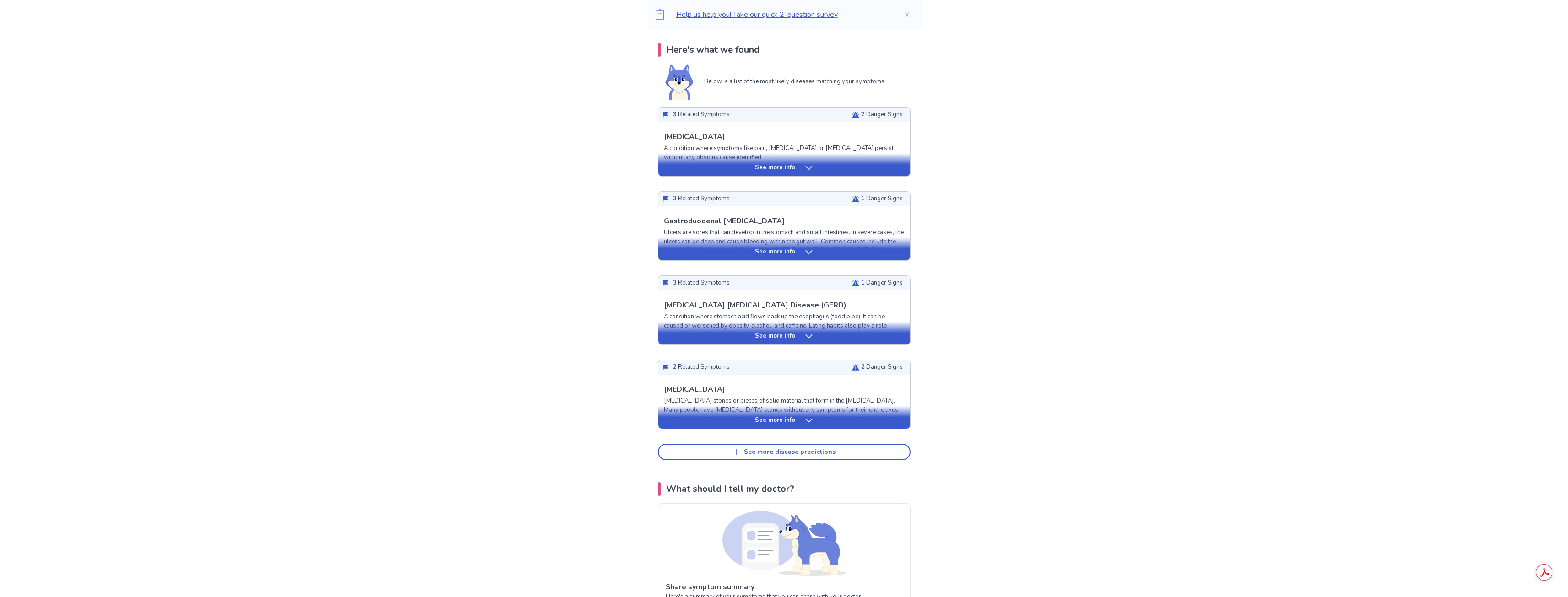
scroll to position [229, 0]
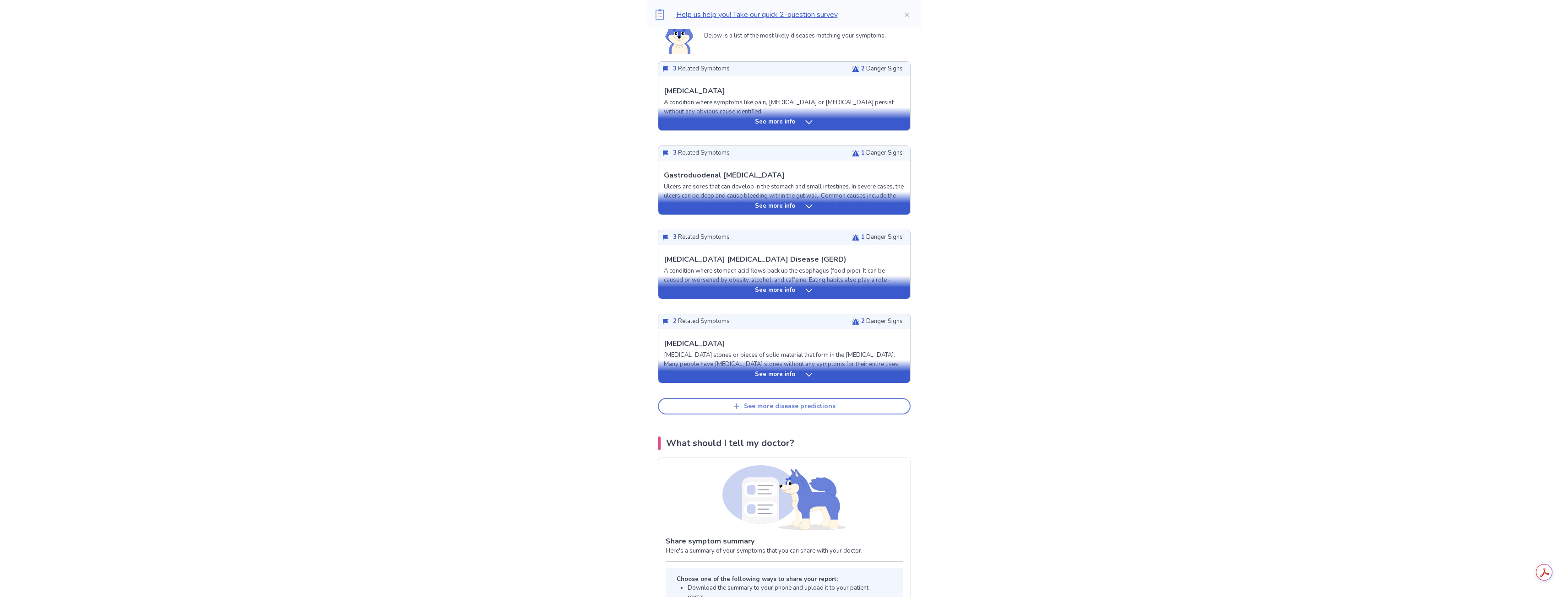
click at [838, 405] on button "See more disease predictions" at bounding box center [784, 406] width 253 height 17
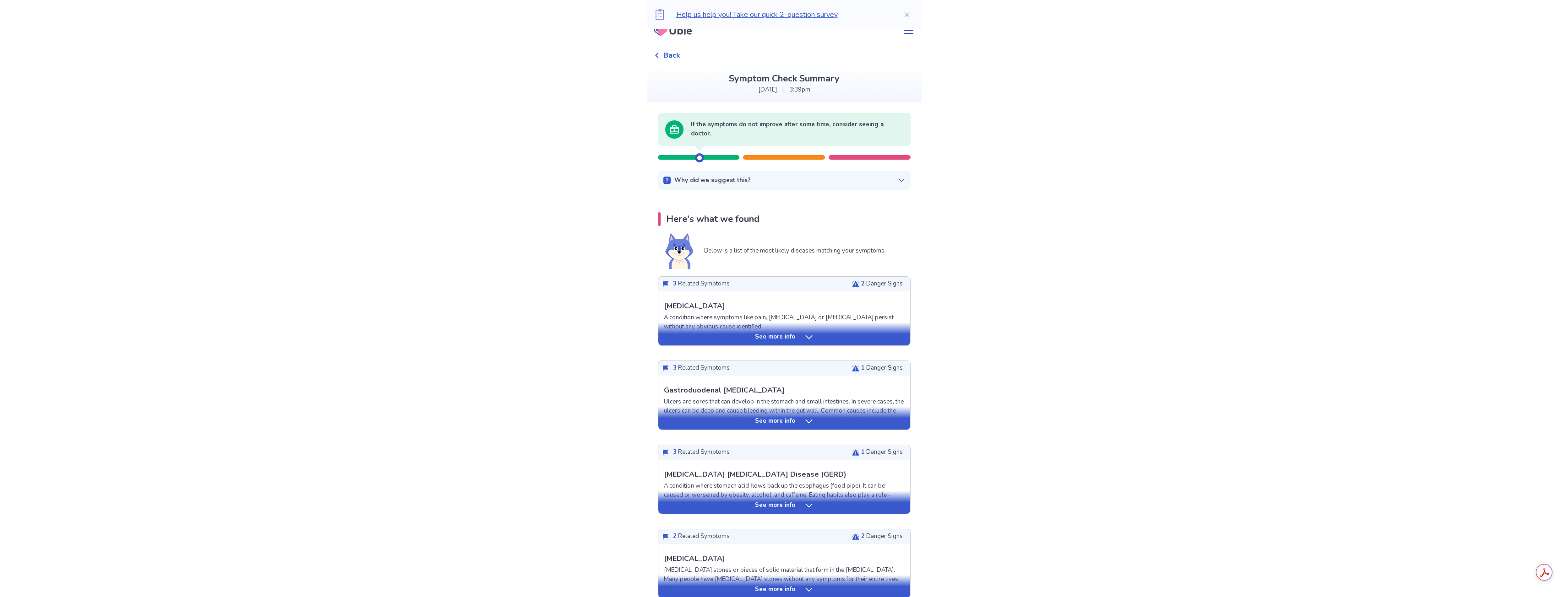
scroll to position [0, 0]
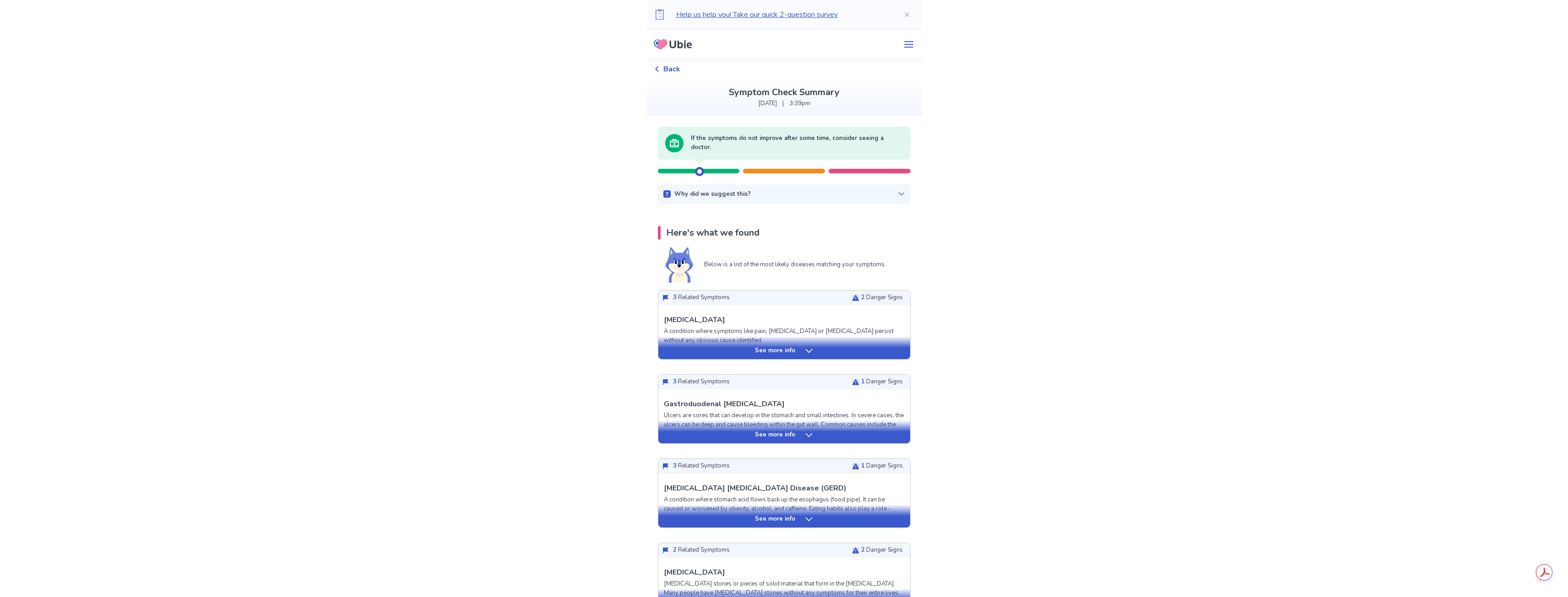
click at [728, 70] on div "Back" at bounding box center [784, 69] width 260 height 18
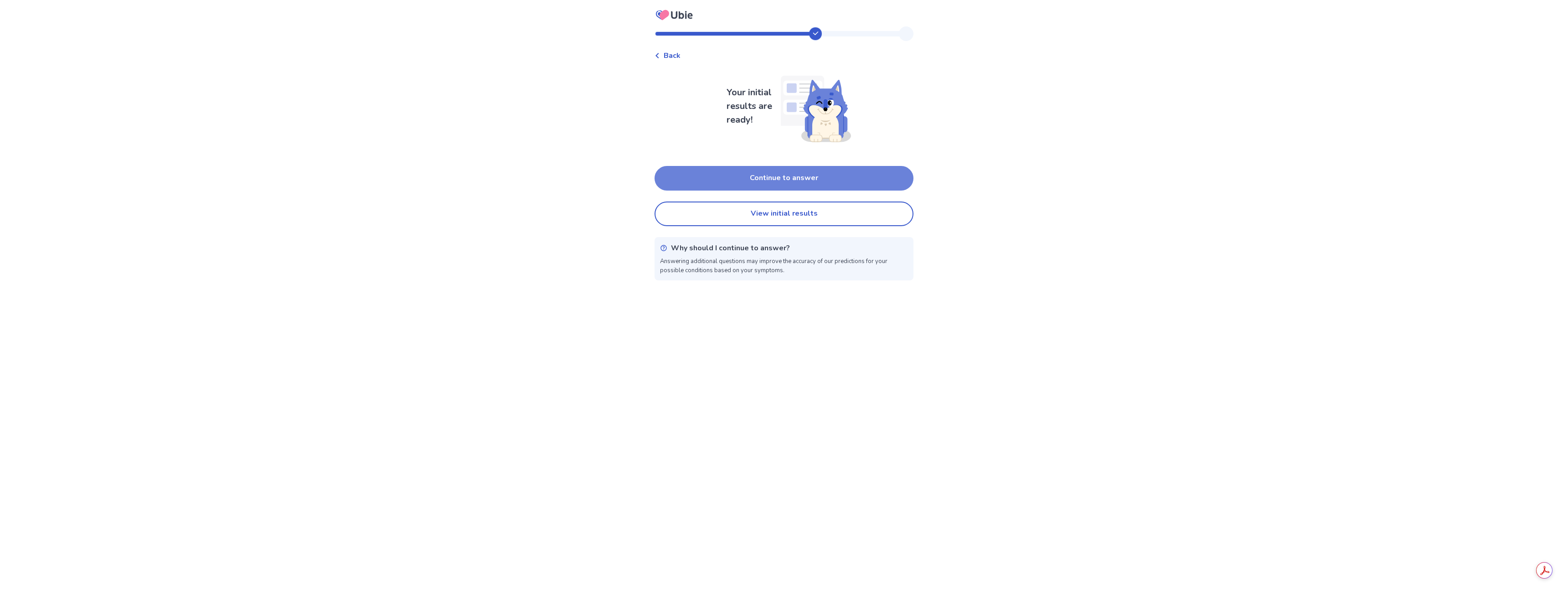
click at [801, 167] on button "Continue to answer" at bounding box center [783, 179] width 259 height 25
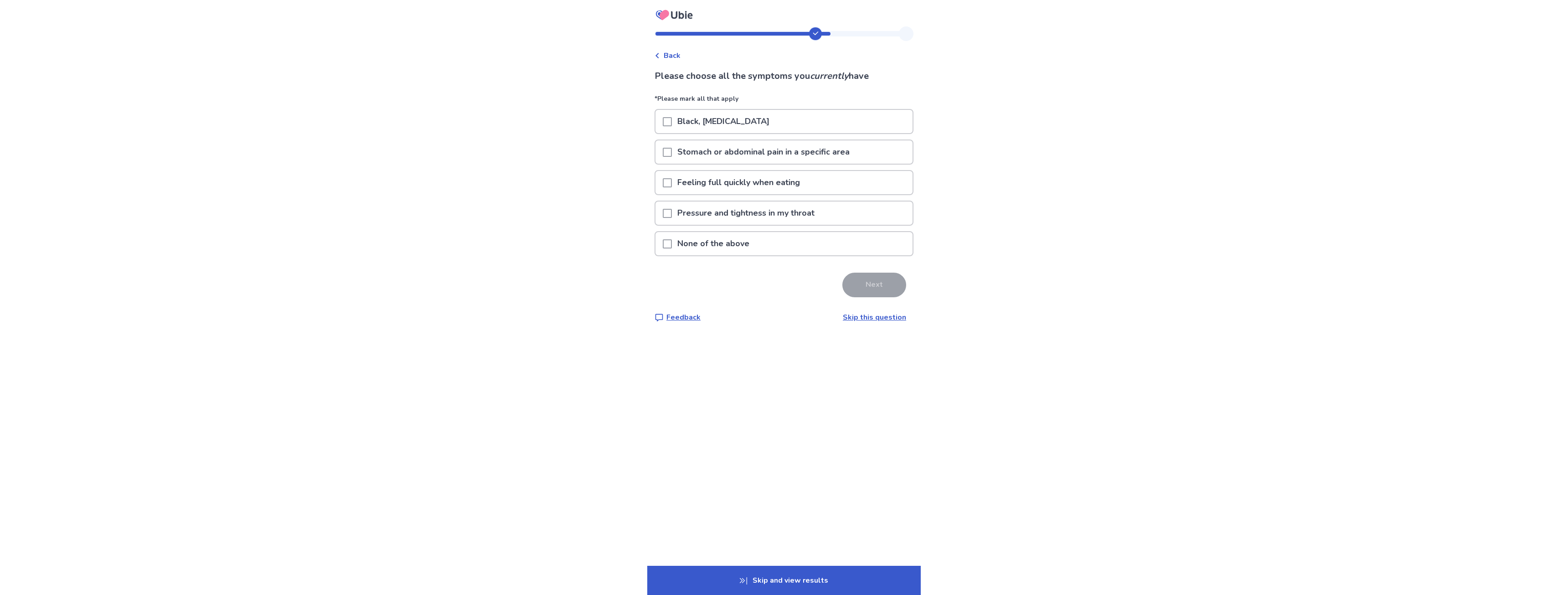
click at [672, 244] on span at bounding box center [667, 243] width 9 height 9
click at [882, 281] on button "Next" at bounding box center [873, 286] width 64 height 25
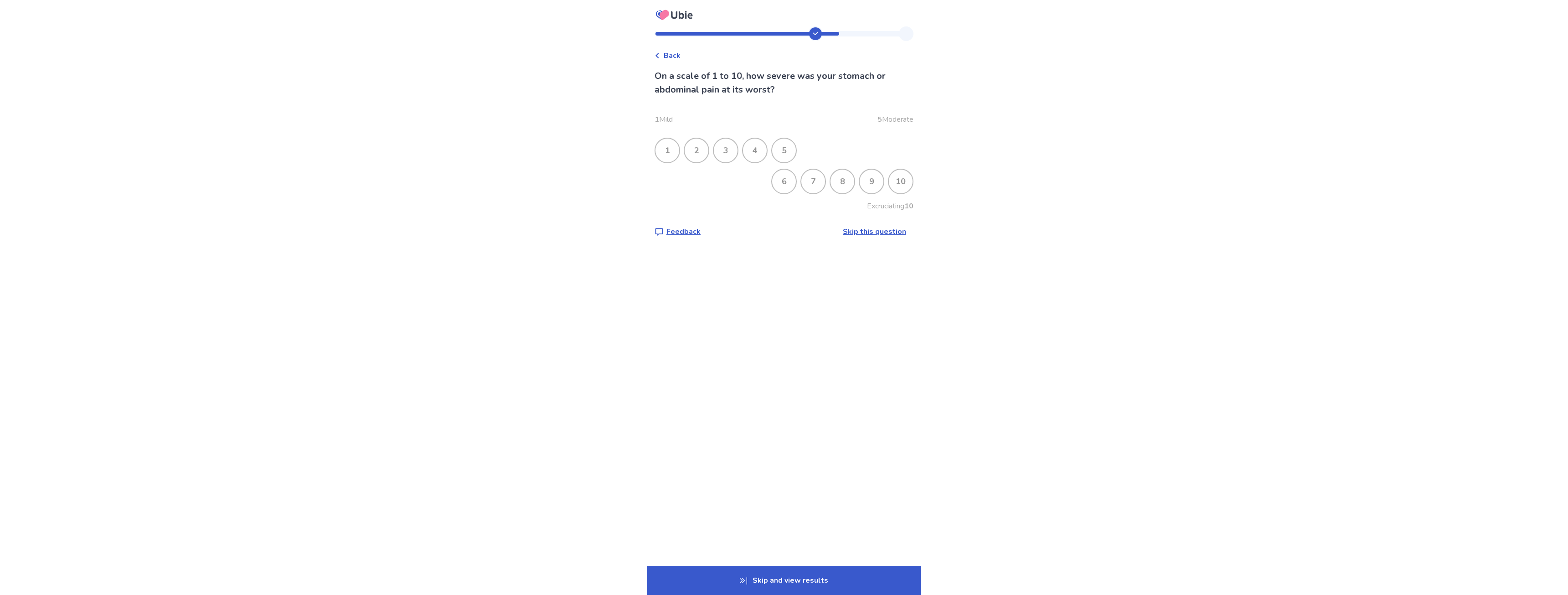
click at [676, 153] on div "1" at bounding box center [667, 151] width 24 height 24
click at [671, 147] on div "1" at bounding box center [667, 151] width 24 height 24
click at [672, 182] on span at bounding box center [667, 181] width 9 height 9
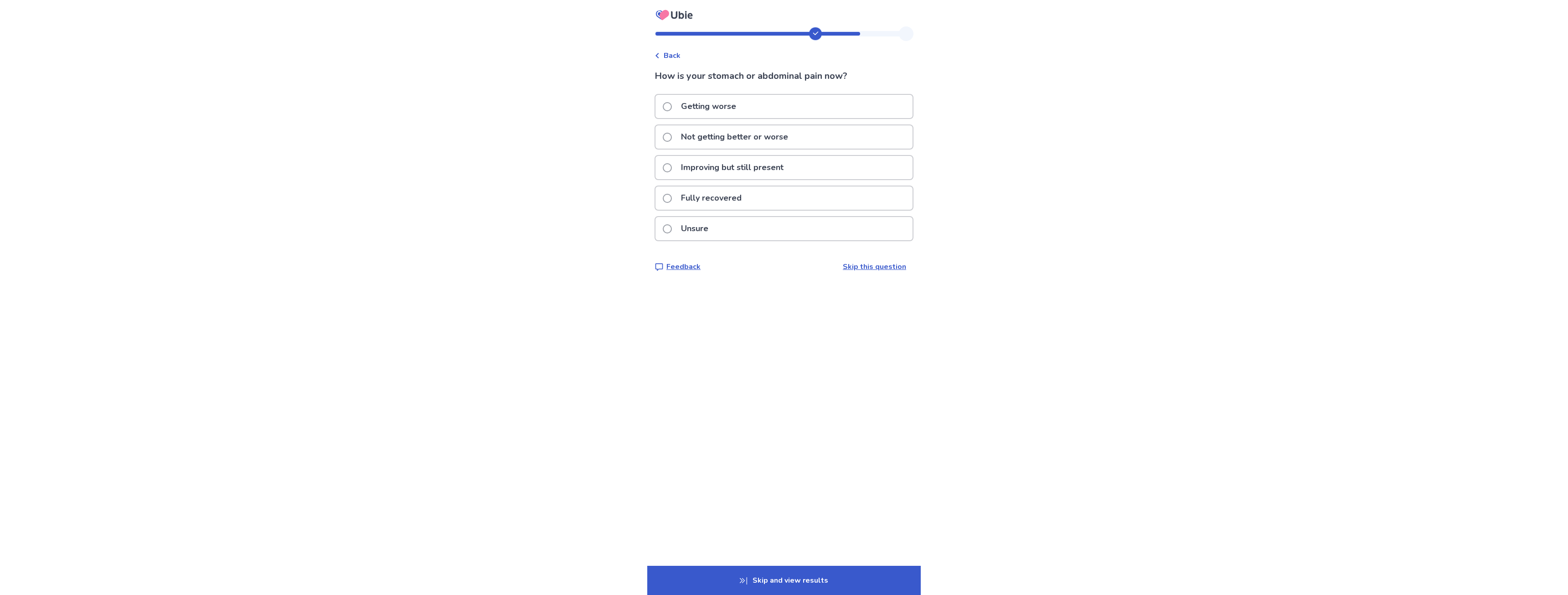
click at [672, 139] on span at bounding box center [667, 137] width 9 height 9
click at [670, 183] on span at bounding box center [667, 181] width 9 height 9
click at [677, 231] on label "Almost daily" at bounding box center [699, 228] width 73 height 23
click at [899, 102] on icon "button" at bounding box center [902, 102] width 7 height 7
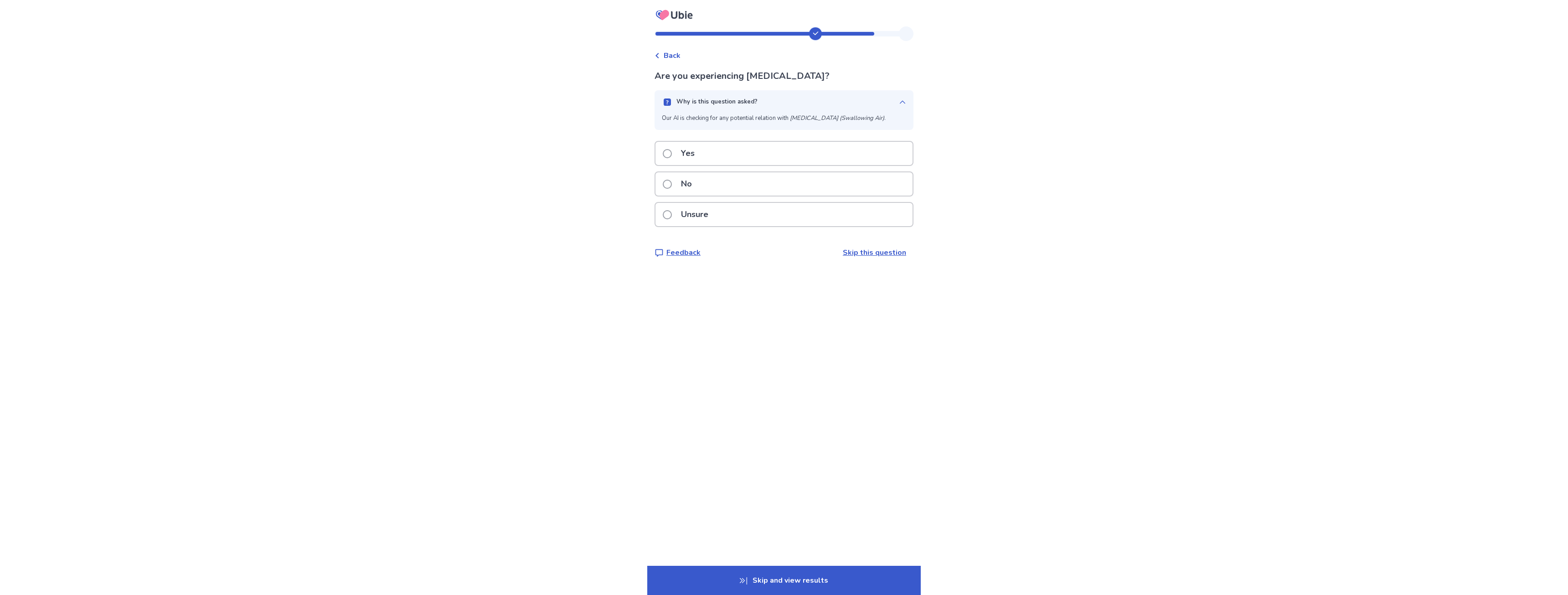
click at [672, 215] on span at bounding box center [667, 214] width 9 height 9
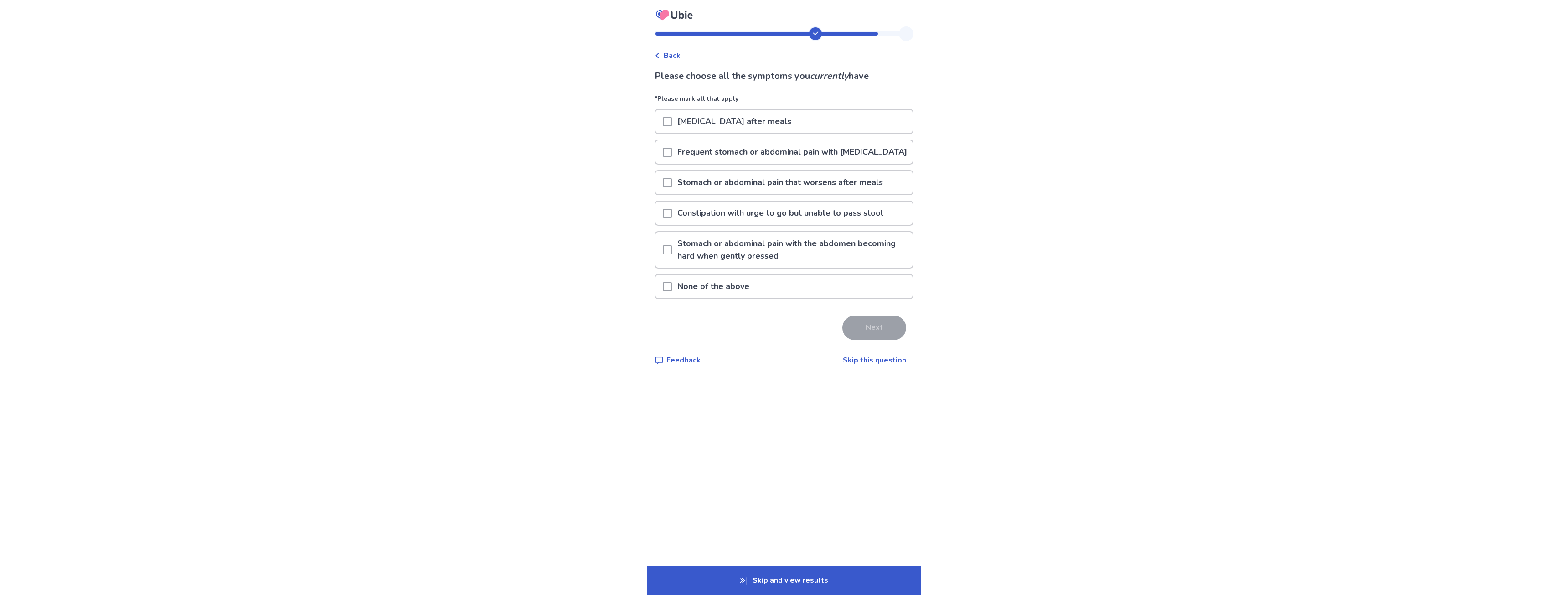
click at [672, 123] on span at bounding box center [667, 122] width 9 height 9
click at [873, 333] on button "Next" at bounding box center [873, 328] width 64 height 25
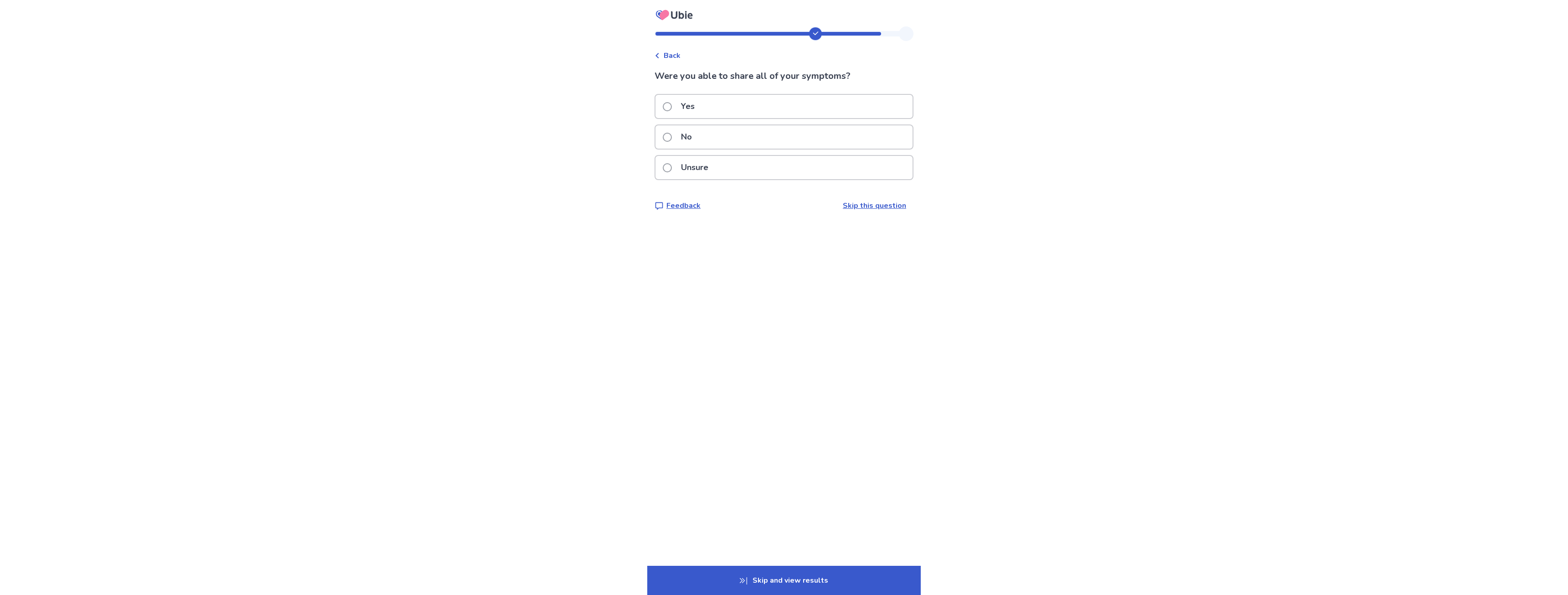
click at [672, 109] on span at bounding box center [667, 106] width 9 height 9
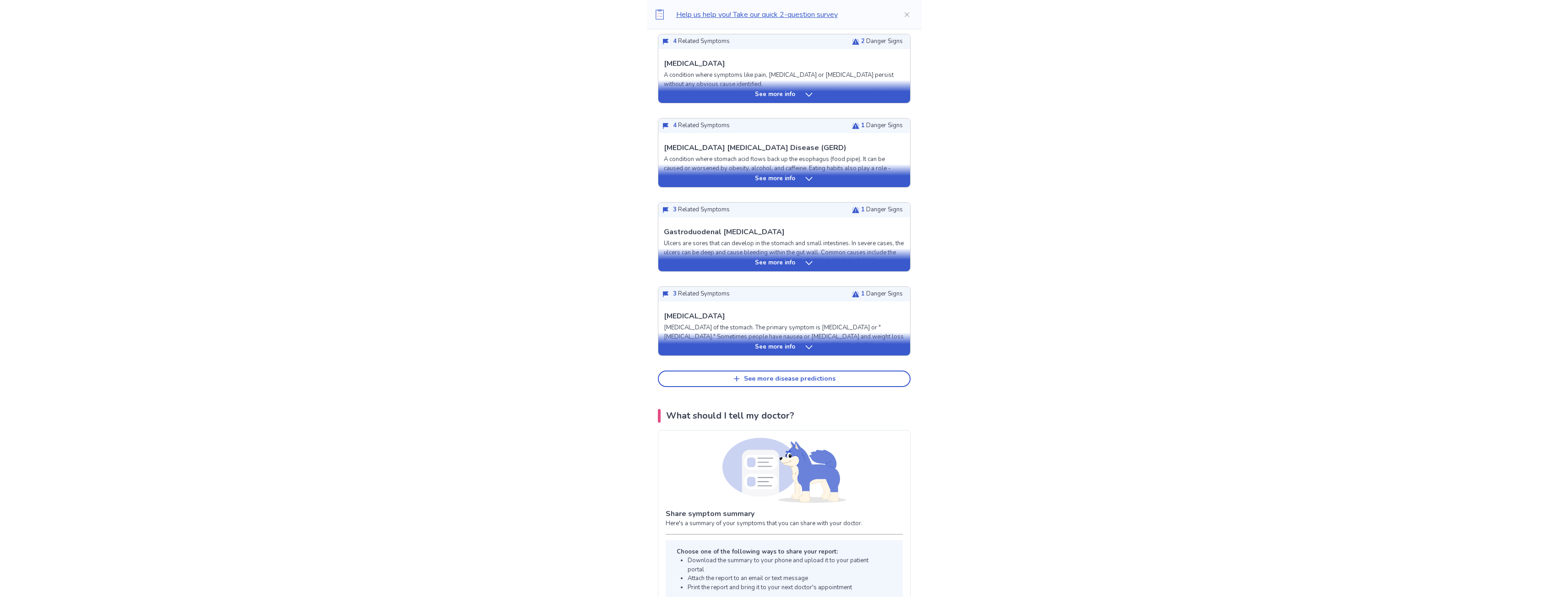
scroll to position [275, 0]
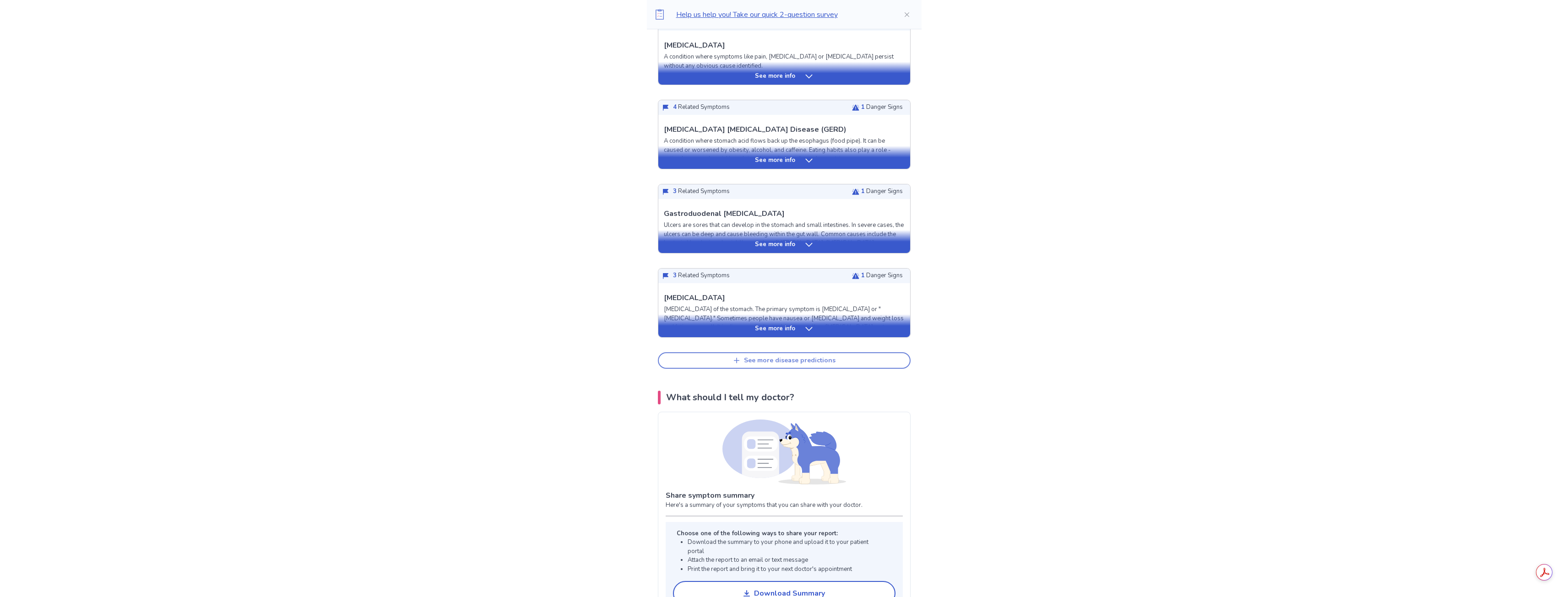
click at [789, 361] on div "See more disease predictions" at bounding box center [789, 360] width 91 height 7
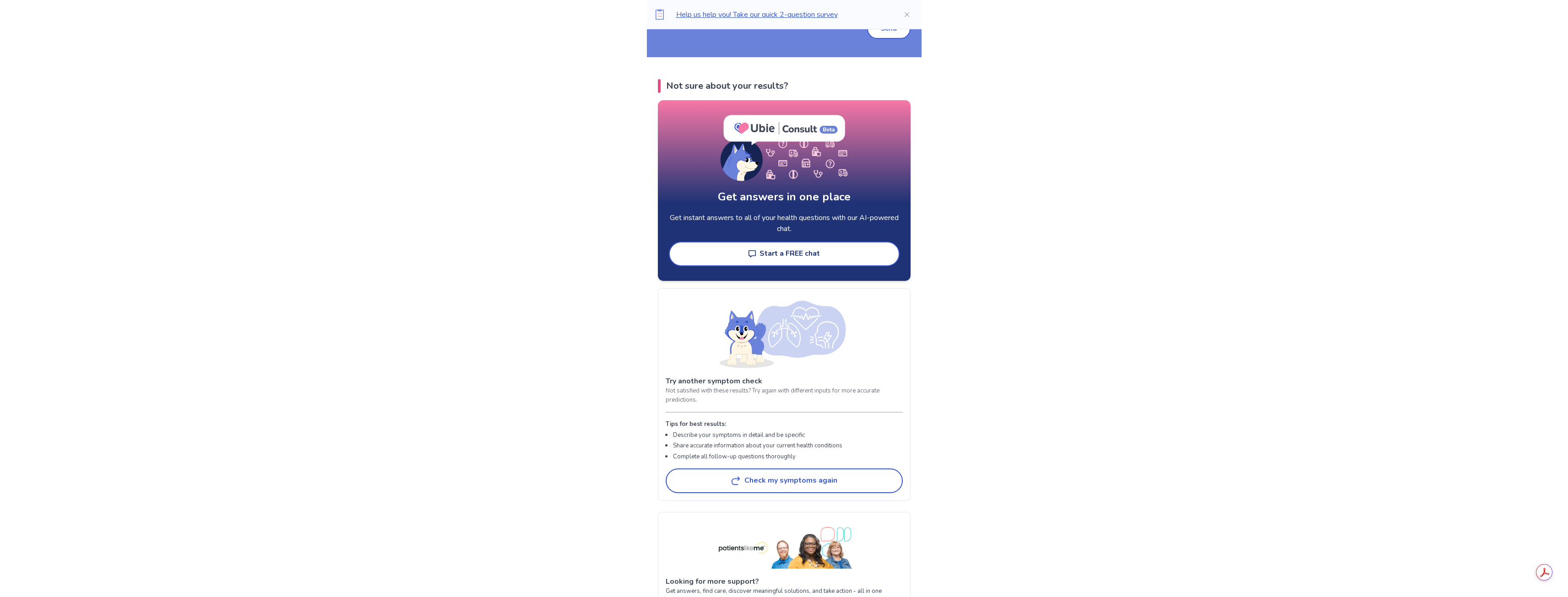
scroll to position [1464, 0]
